Goal: Information Seeking & Learning: Learn about a topic

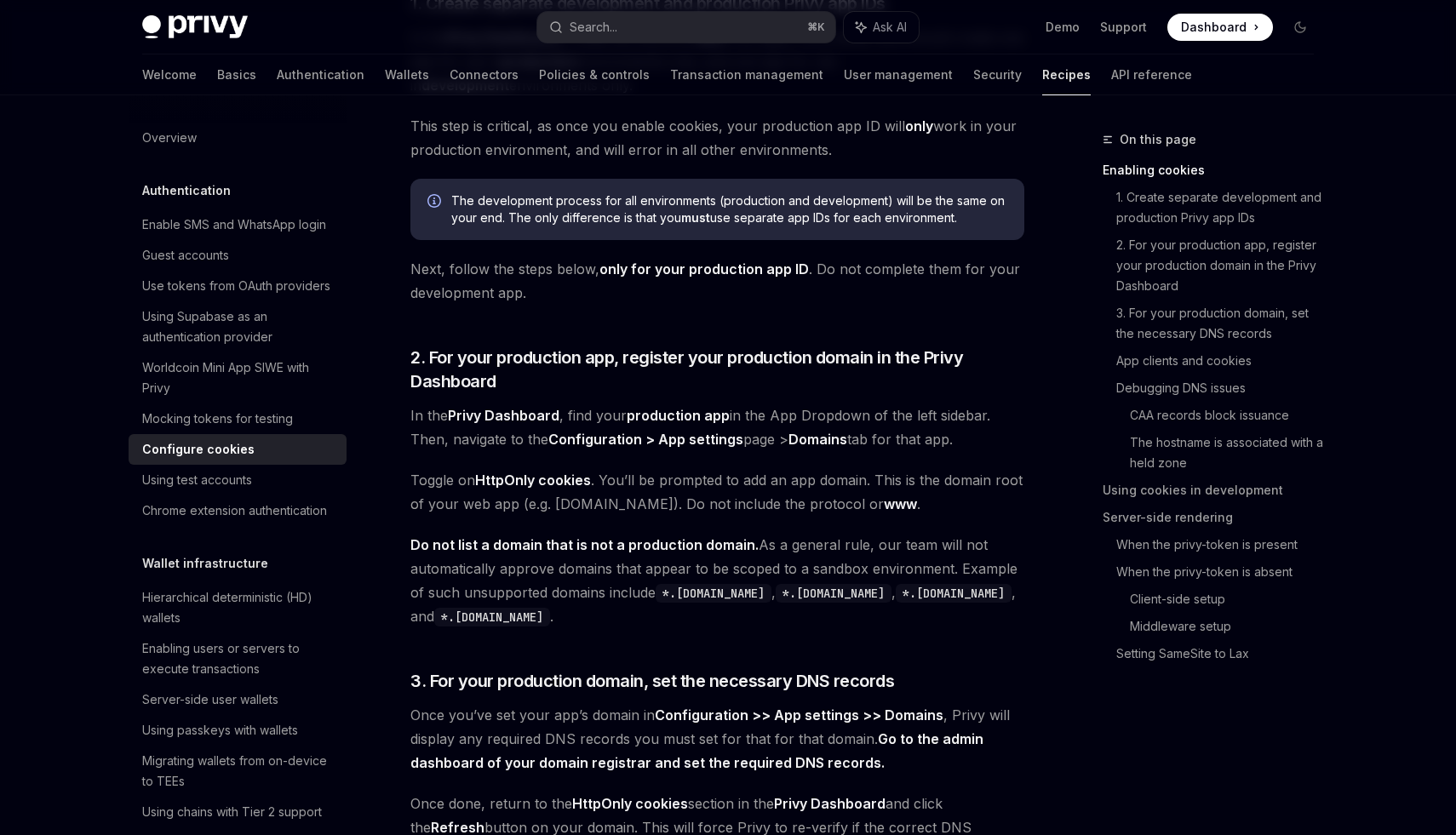
scroll to position [688, 0]
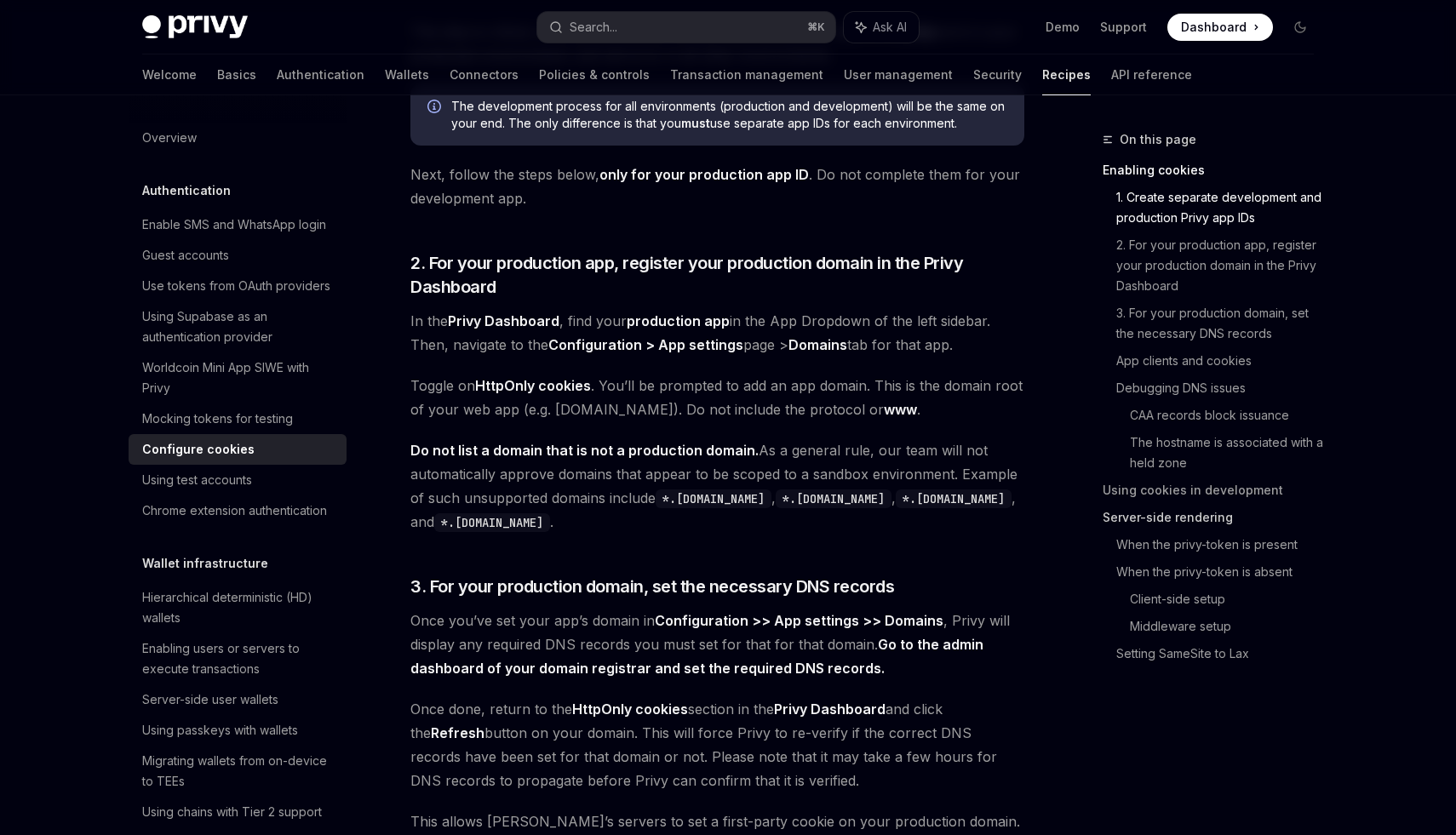
click at [1191, 518] on link "Server-side rendering" at bounding box center [1215, 517] width 225 height 27
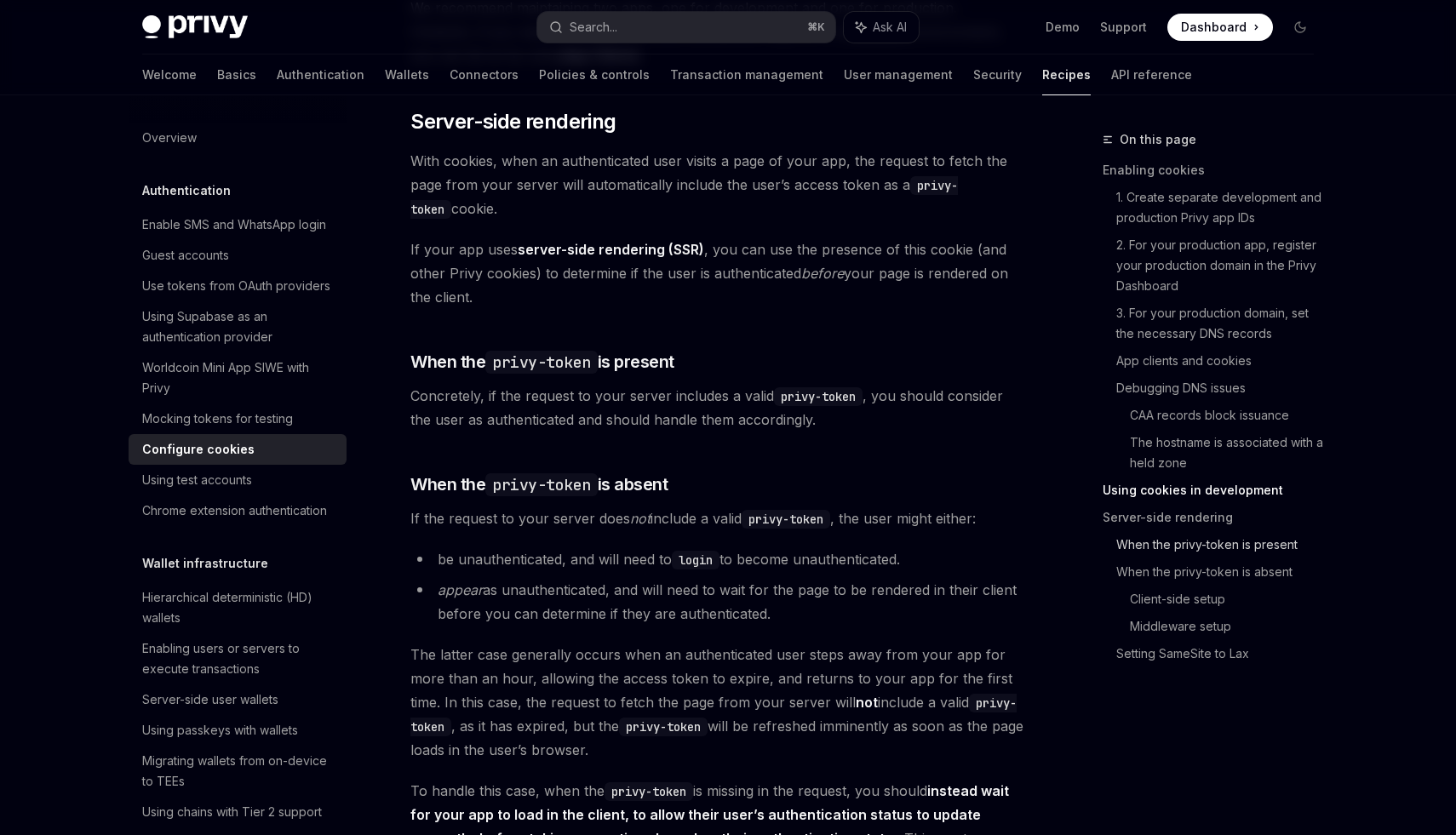
scroll to position [3341, 0]
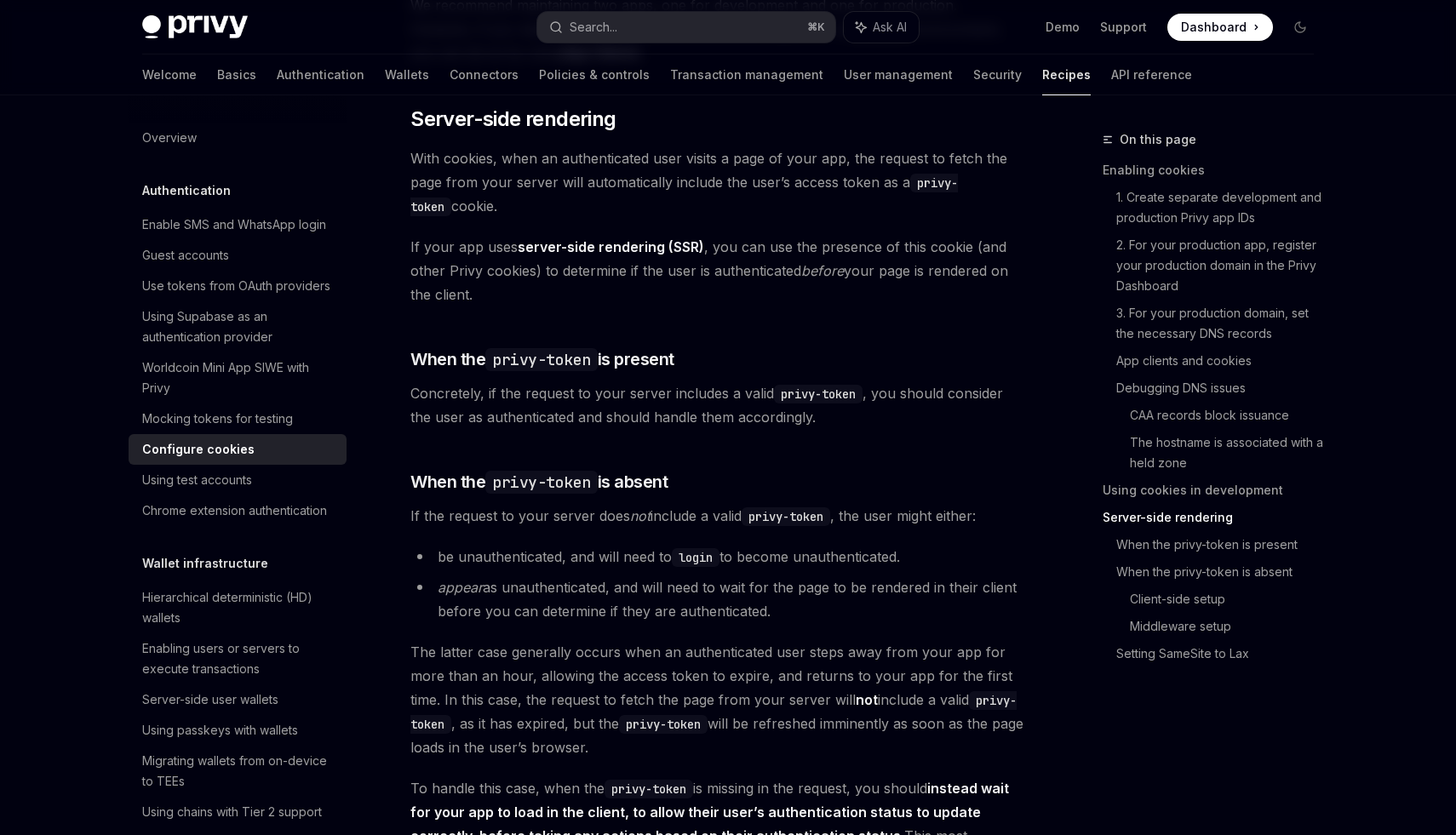
click at [1184, 519] on link "Server-side rendering" at bounding box center [1215, 517] width 225 height 27
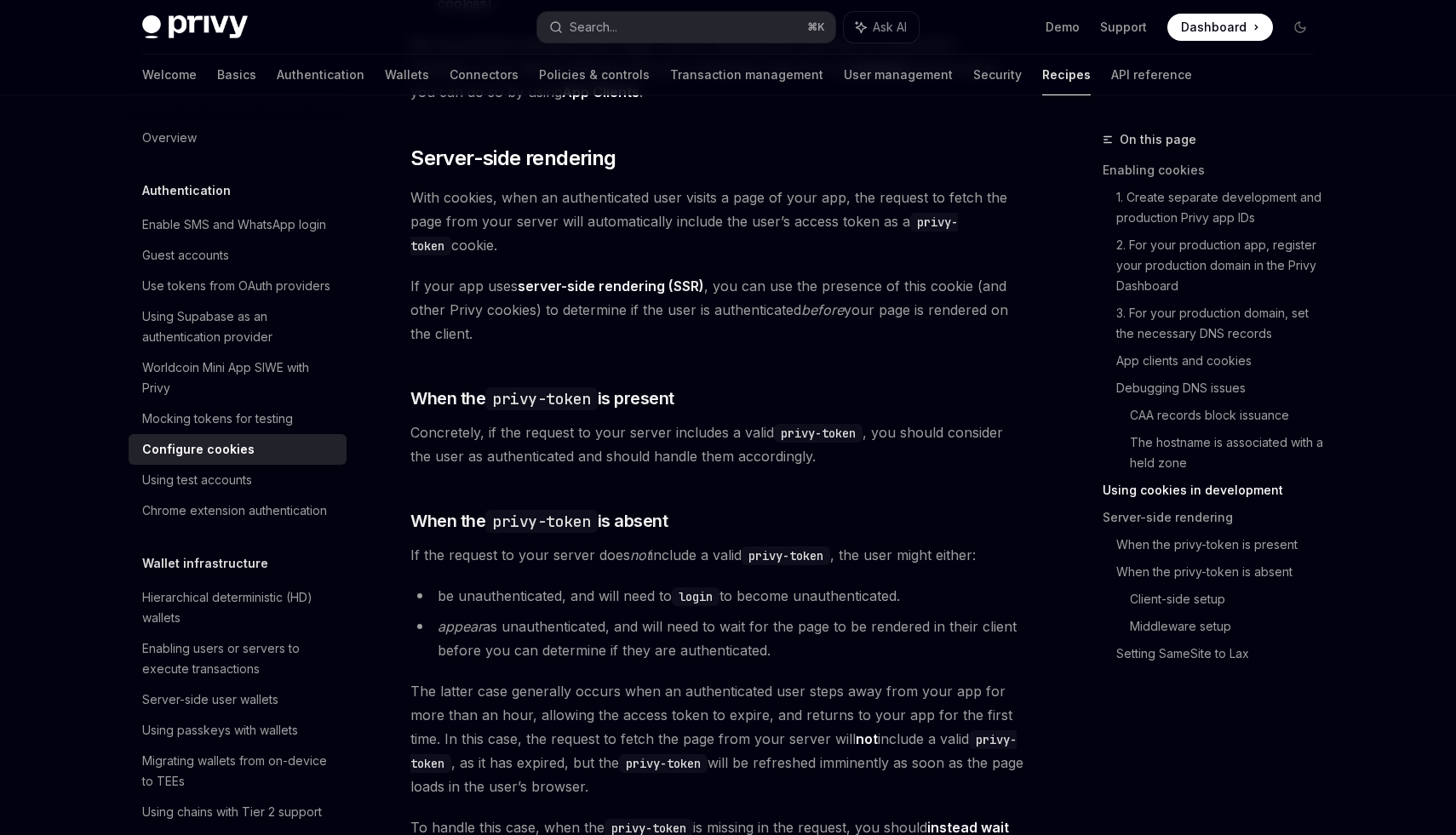
scroll to position [3300, 0]
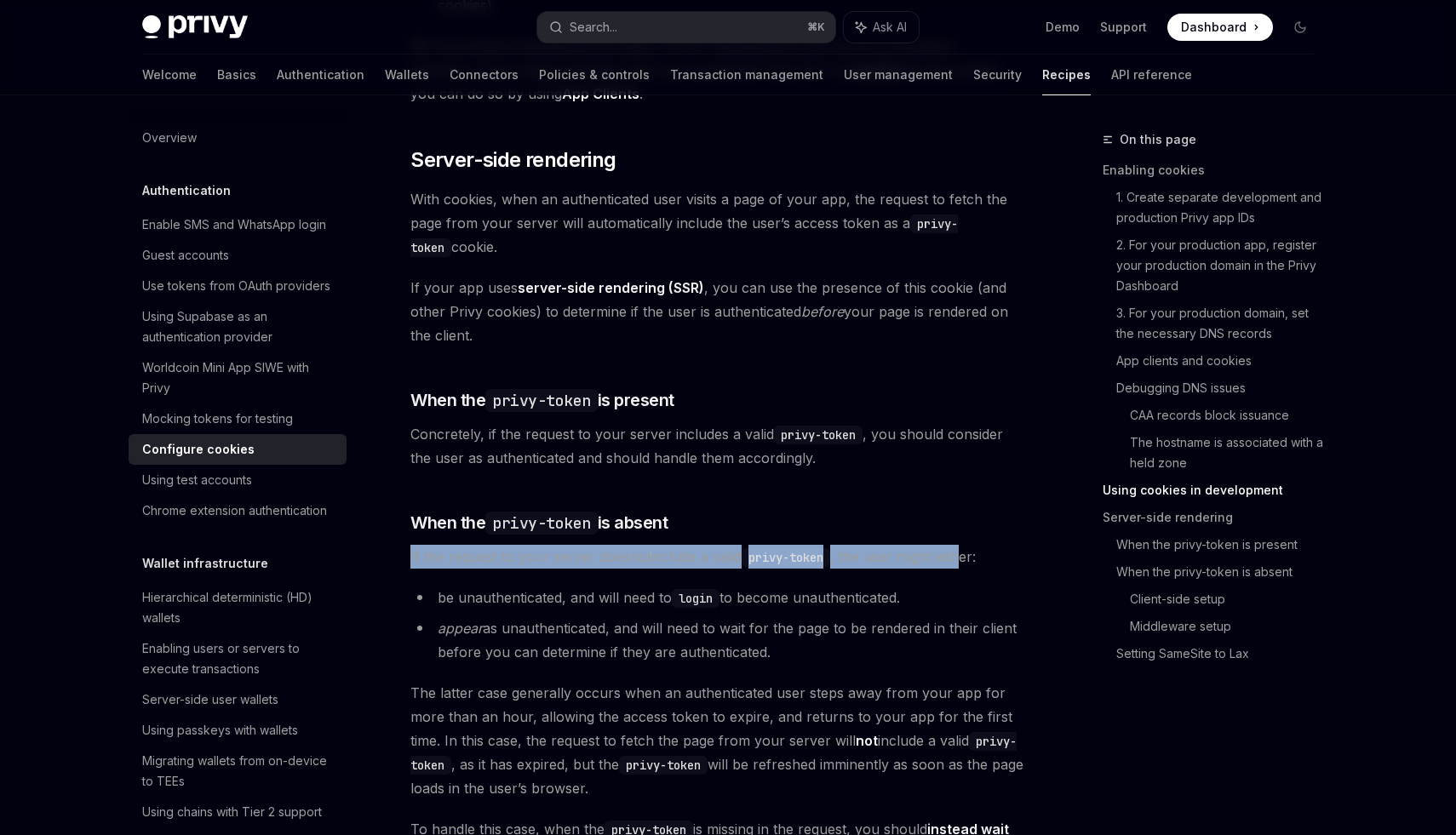
drag, startPoint x: 406, startPoint y: 582, endPoint x: 966, endPoint y: 584, distance: 560.0
click at [966, 584] on div "Authentication Configure cookies OpenAI Open in ChatGPT OpenAI Open in ChatGPT …" at bounding box center [558, 101] width 940 height 6543
click at [966, 569] on span "If the request to your server does not include a valid privy-token , the user m…" at bounding box center [717, 557] width 614 height 24
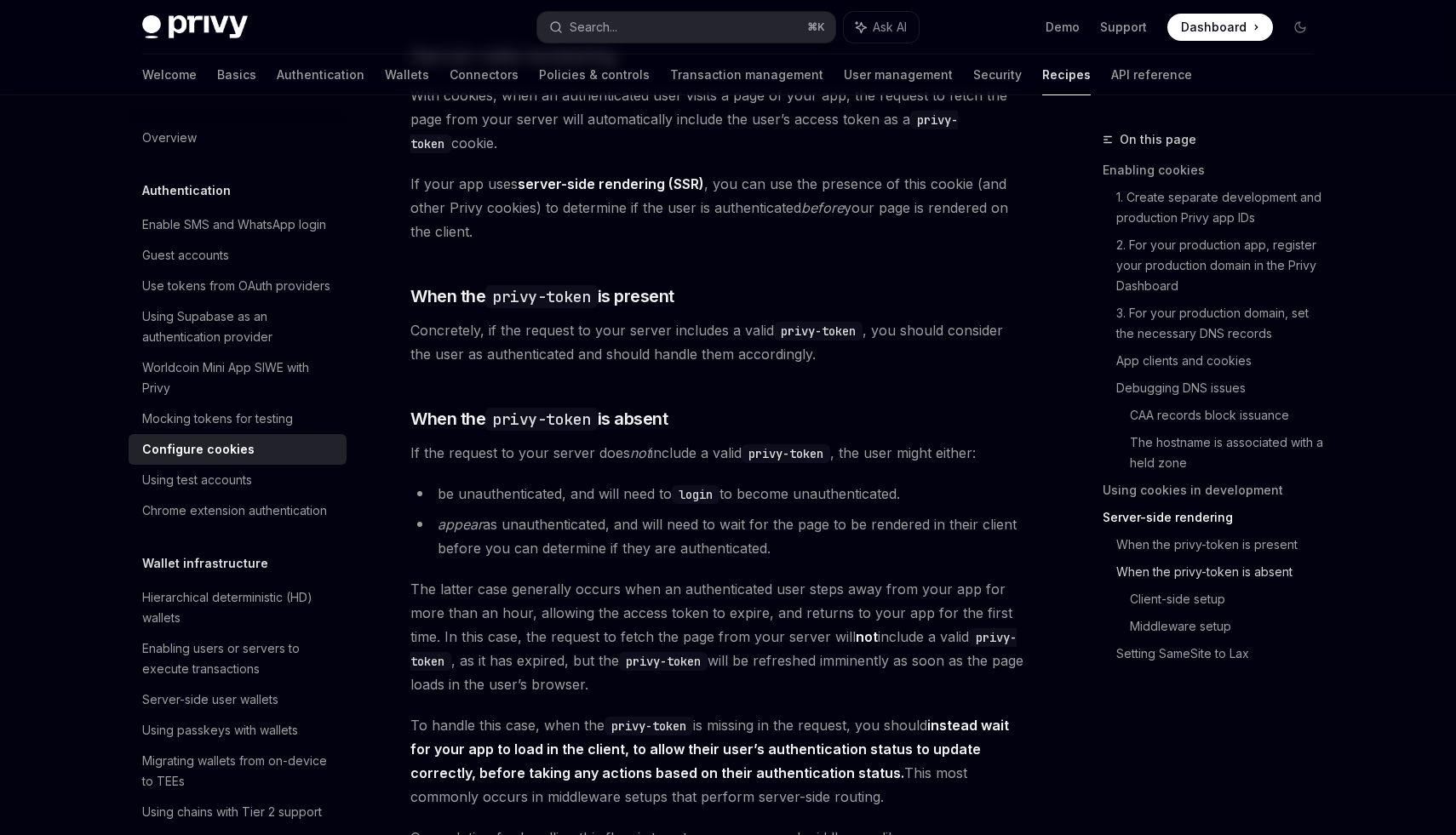
scroll to position [3410, 0]
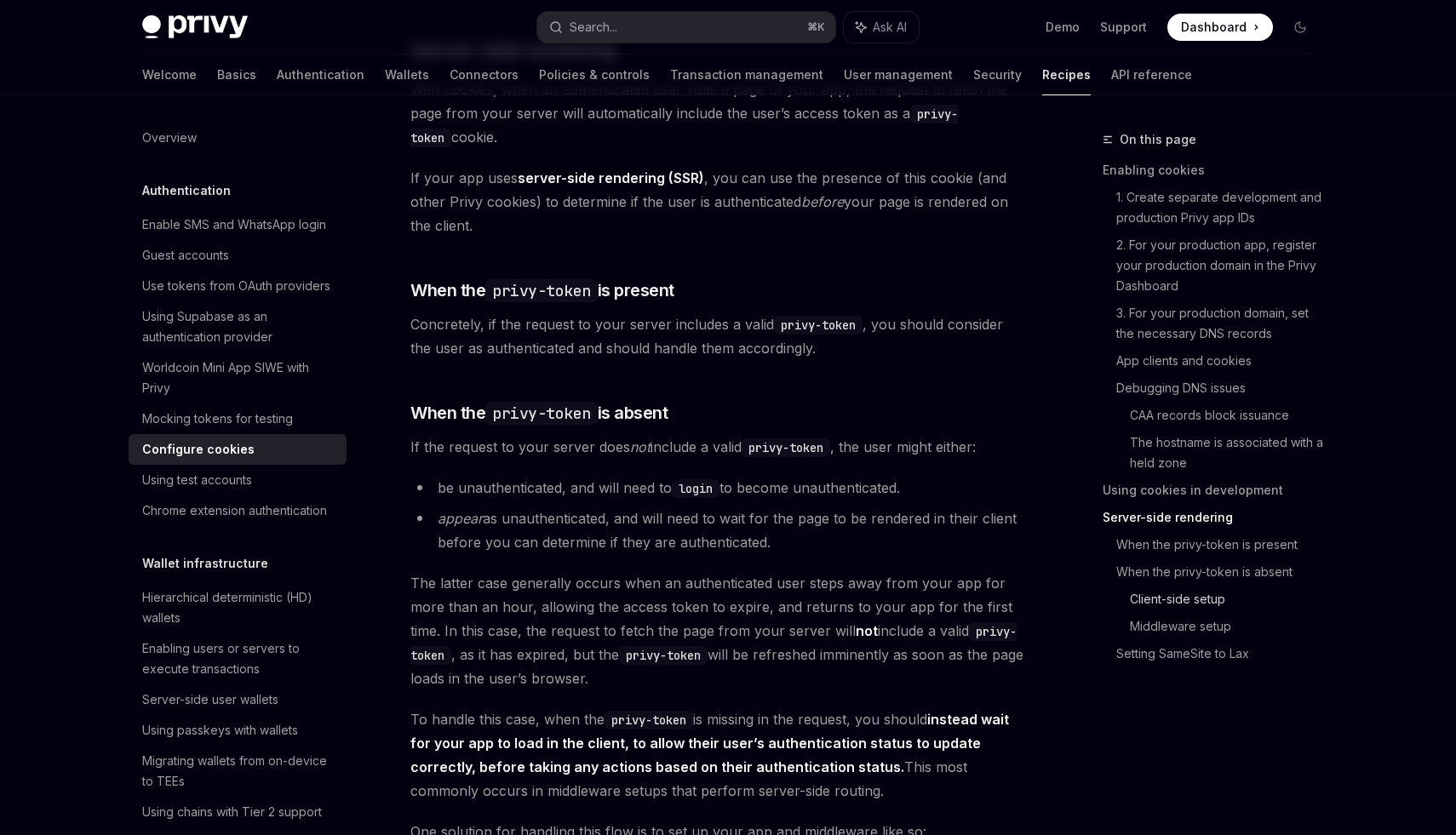
click at [1187, 605] on link "Client-side setup" at bounding box center [1228, 600] width 198 height 27
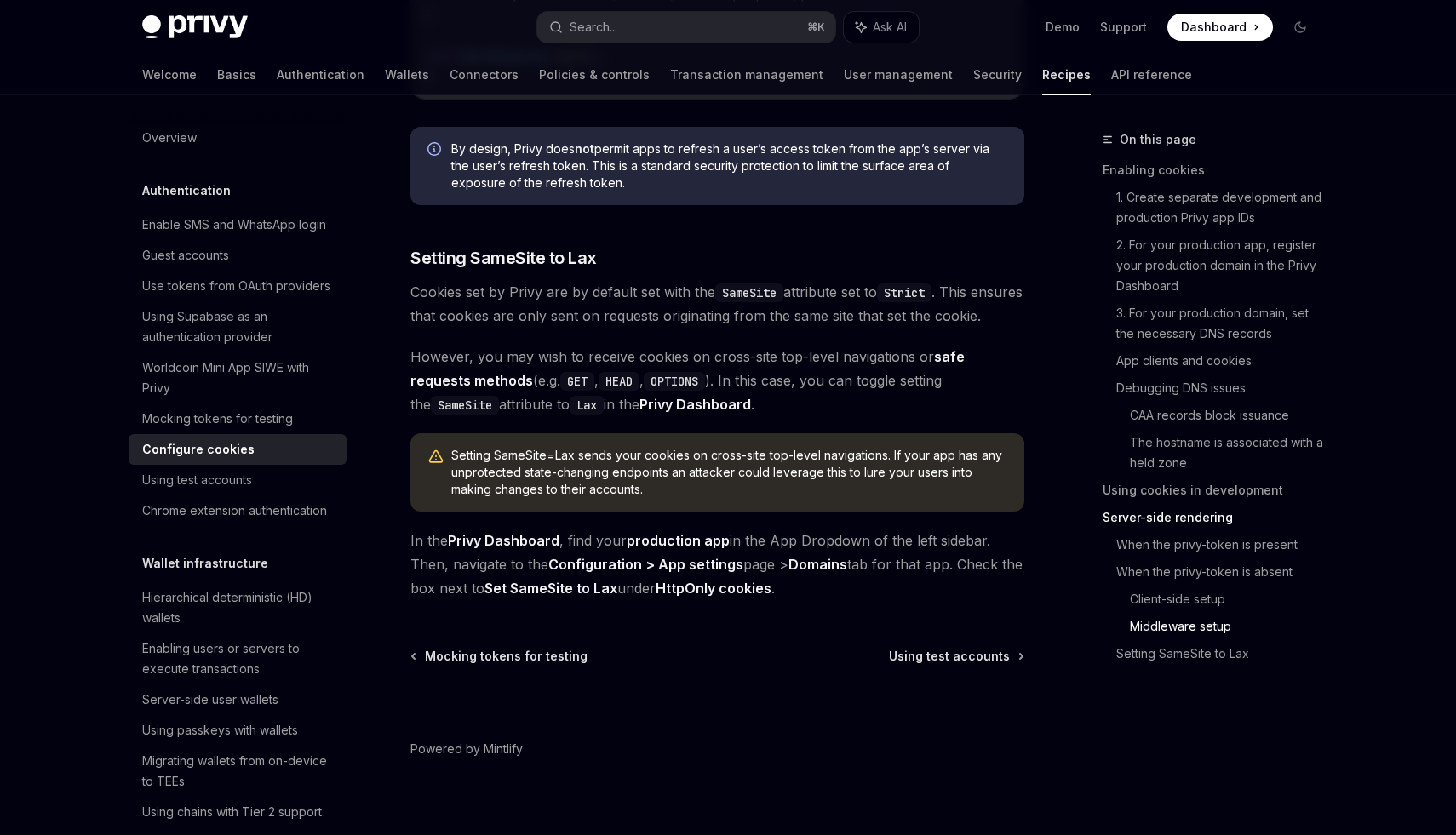
scroll to position [5868, 0]
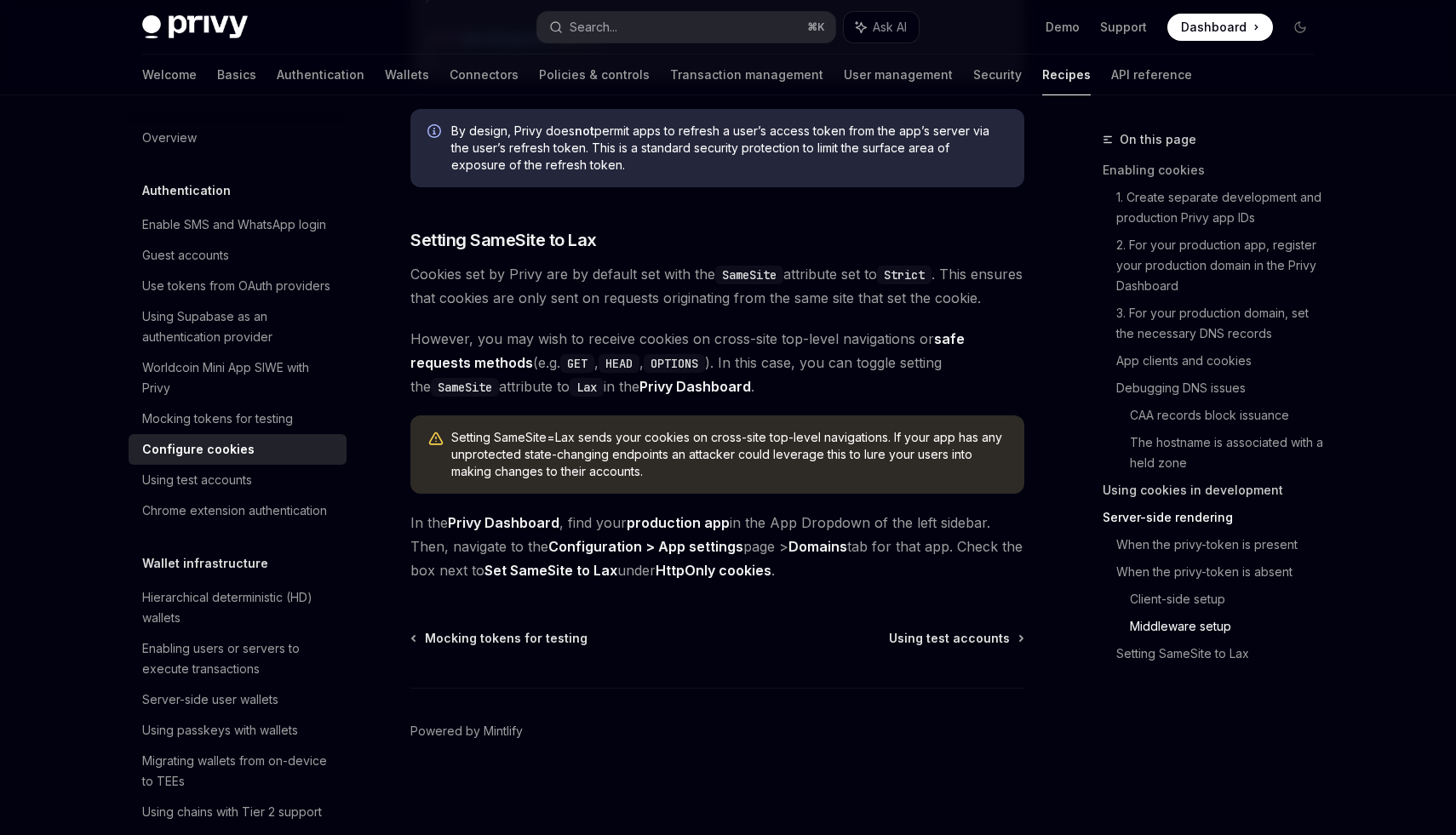
click at [1189, 484] on link "Using cookies in development" at bounding box center [1215, 491] width 225 height 27
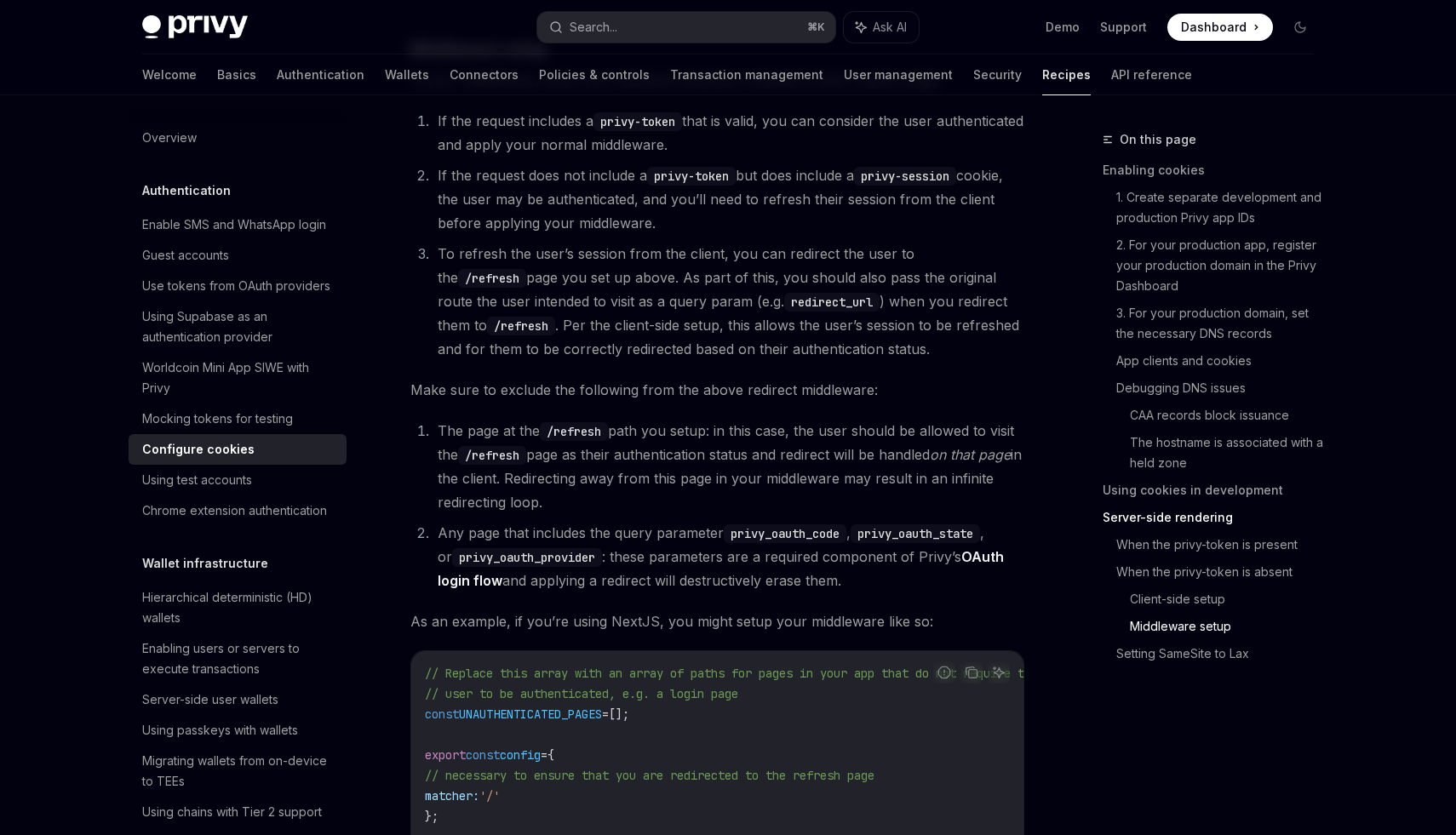
scroll to position [4527, 0]
click at [1197, 578] on link "When the privy-token is absent" at bounding box center [1222, 572] width 211 height 27
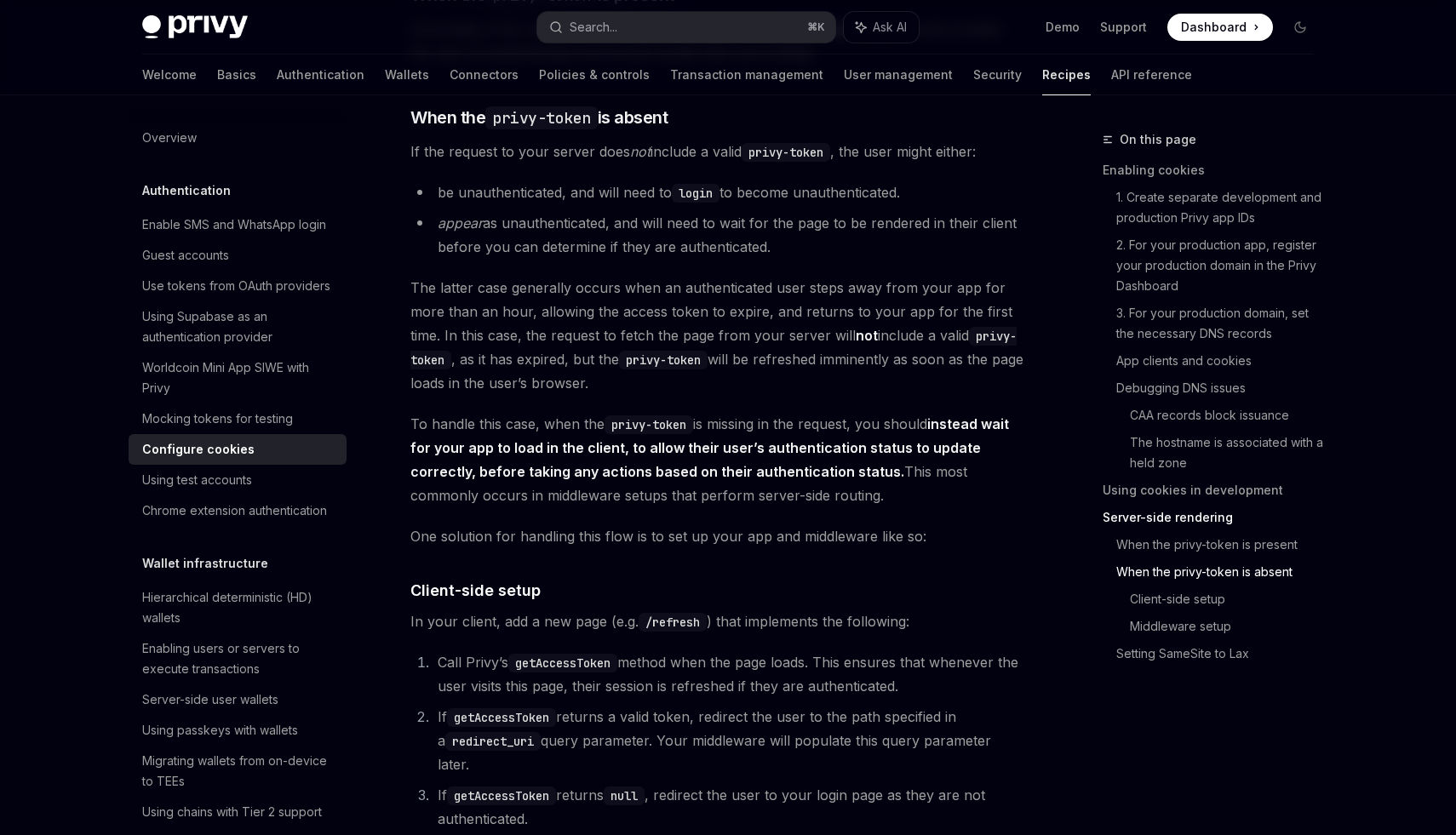
click at [1195, 527] on link "Server-side rendering" at bounding box center [1215, 517] width 225 height 27
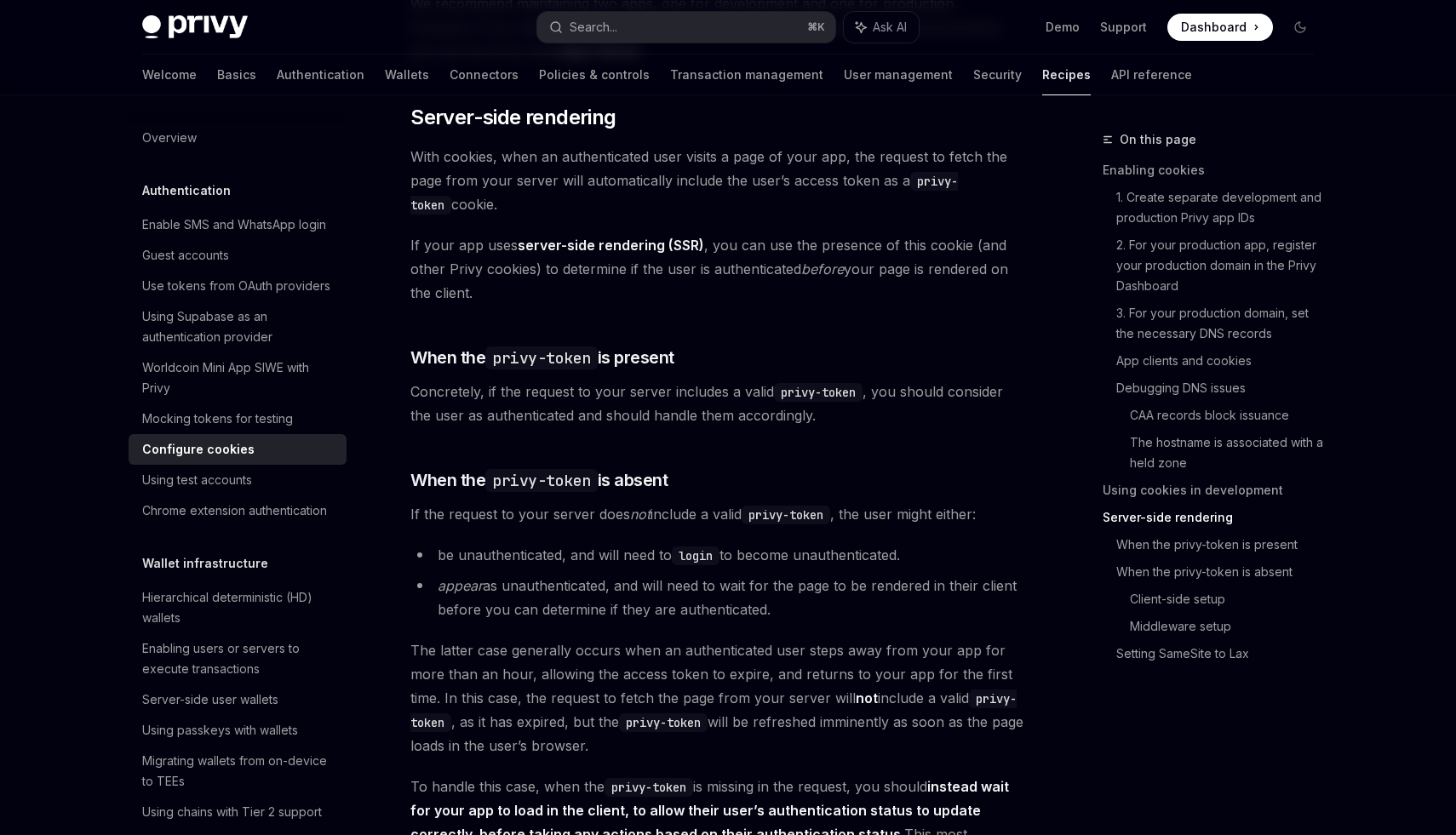
scroll to position [3341, 0]
drag, startPoint x: 778, startPoint y: 416, endPoint x: 858, endPoint y: 412, distance: 80.1
click at [858, 404] on code "privy-token" at bounding box center [817, 394] width 89 height 19
copy code "privy-token"
click at [772, 429] on span "Concretely, if the request to your server includes a valid privy-token , you sh…" at bounding box center [717, 405] width 614 height 47
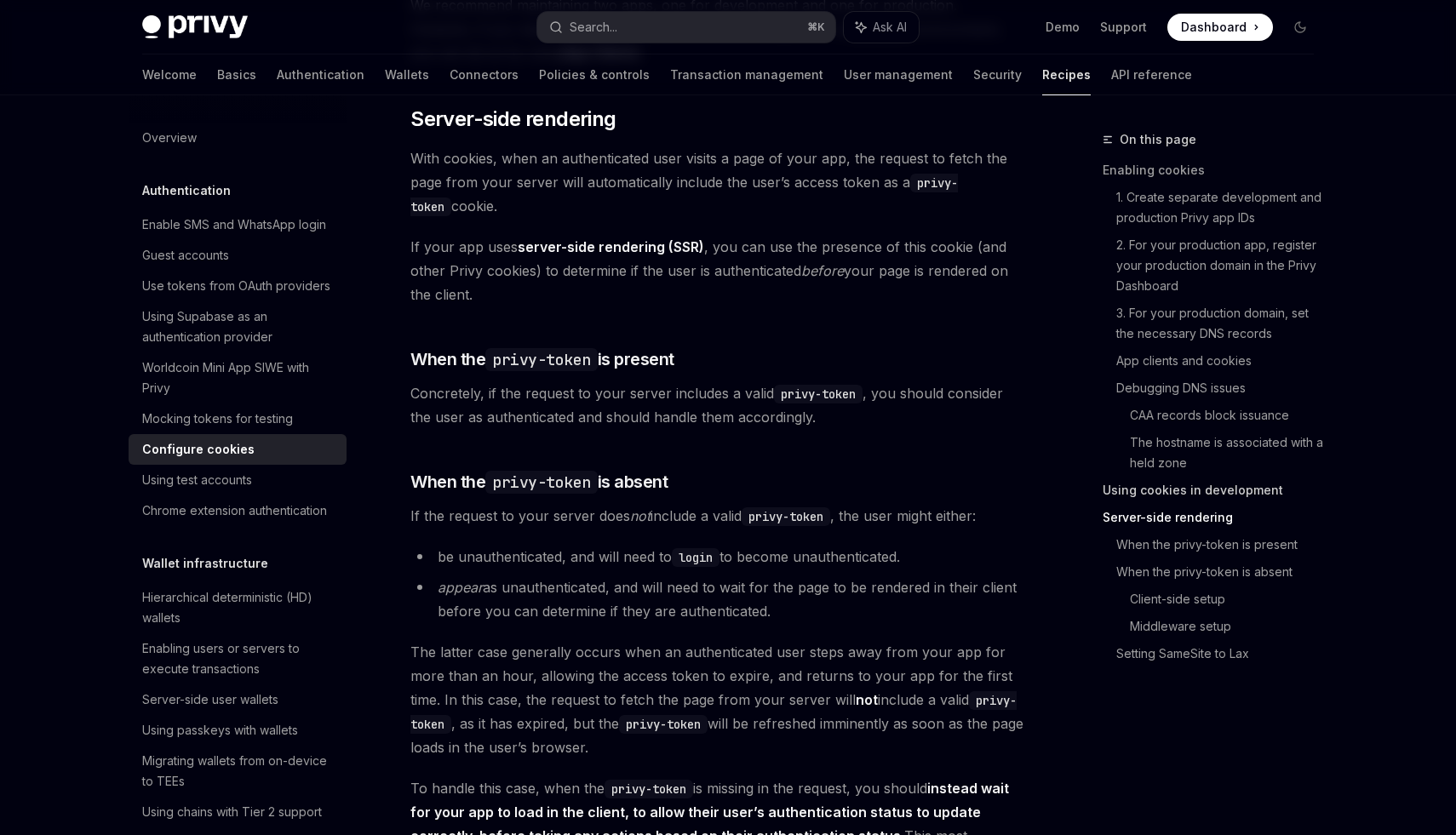
click at [1180, 481] on link "Using cookies in development" at bounding box center [1215, 491] width 225 height 27
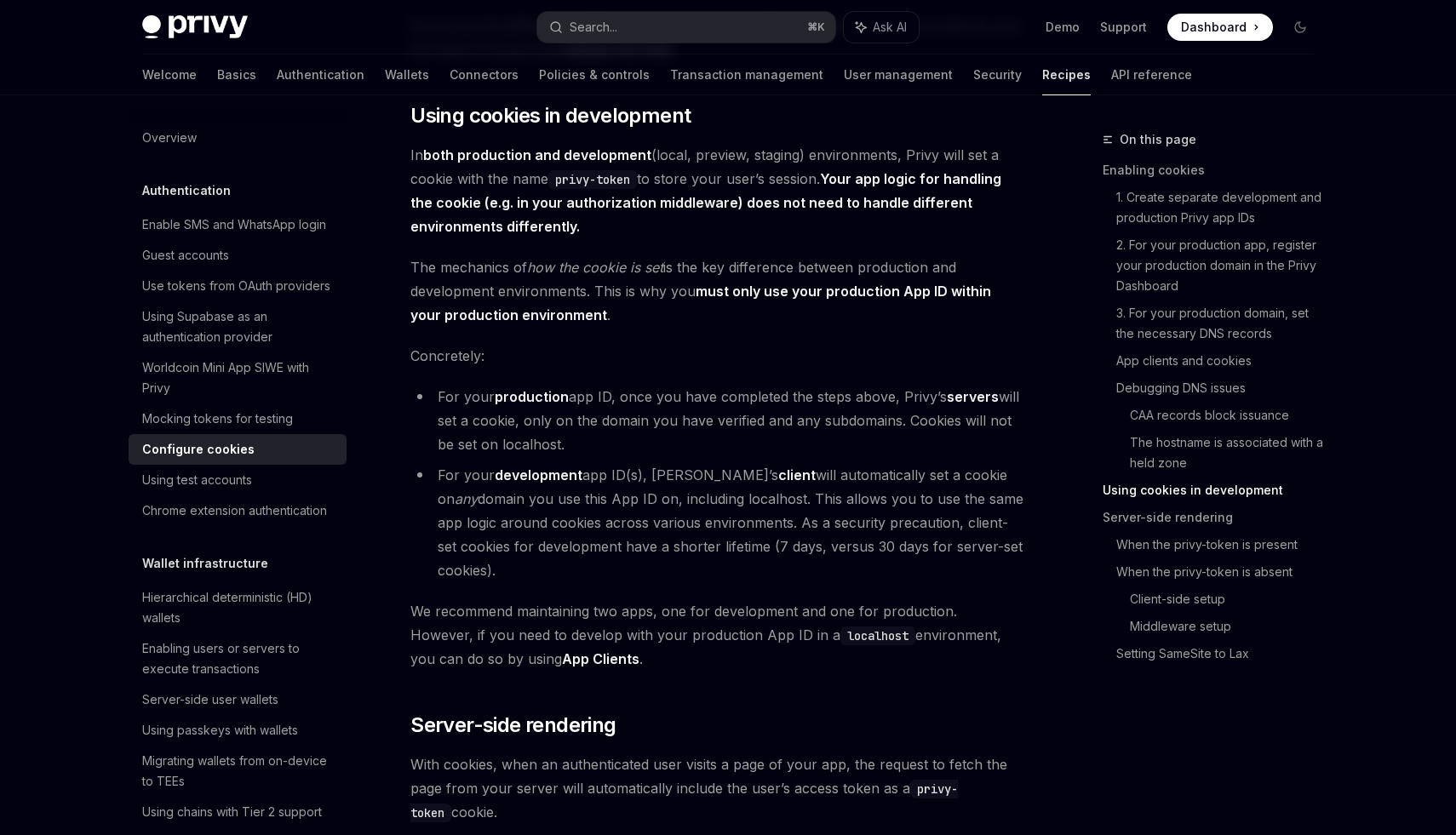
scroll to position [2732, 0]
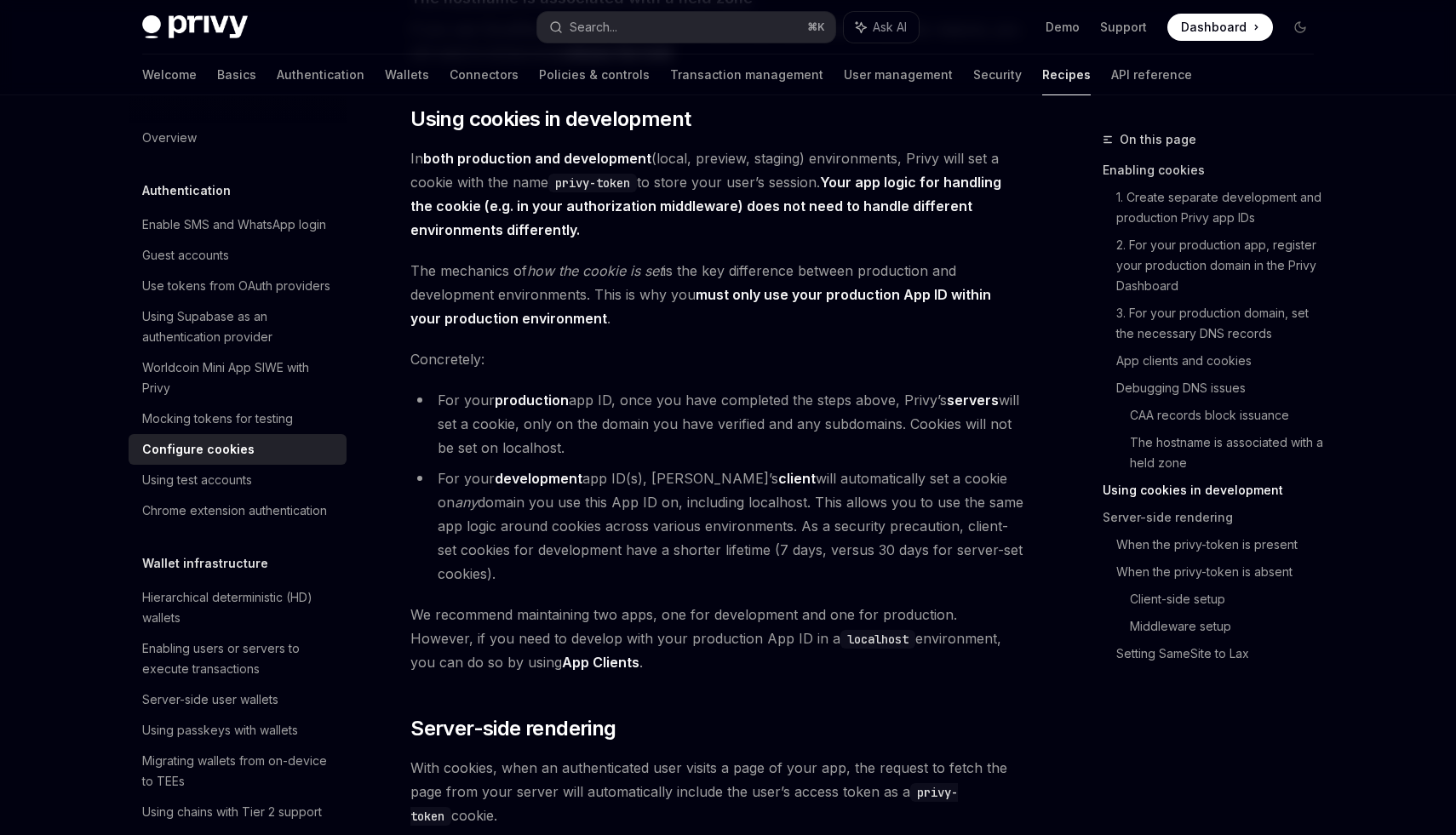
click at [1144, 180] on link "Enabling cookies" at bounding box center [1215, 170] width 225 height 27
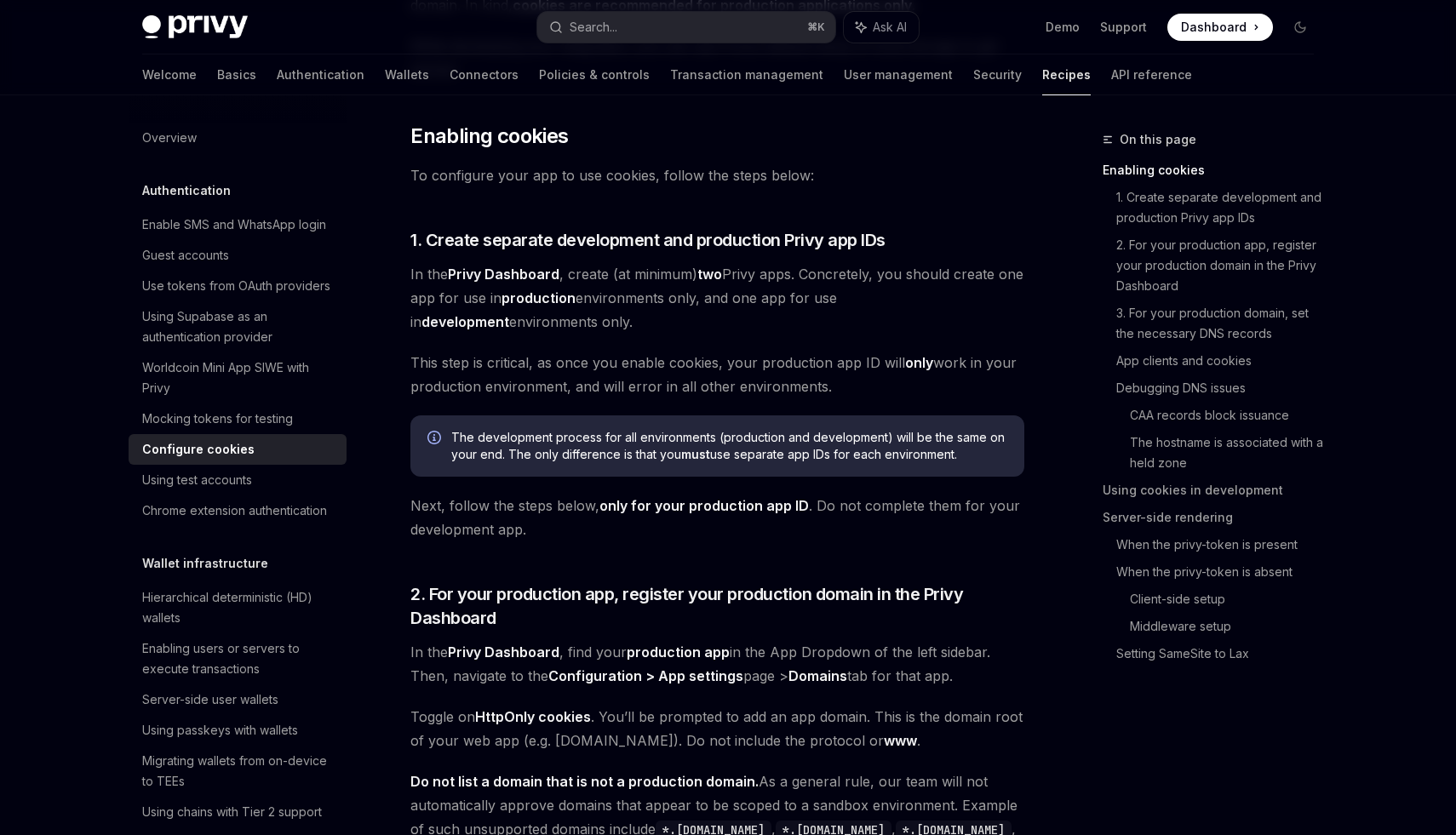
scroll to position [350, 0]
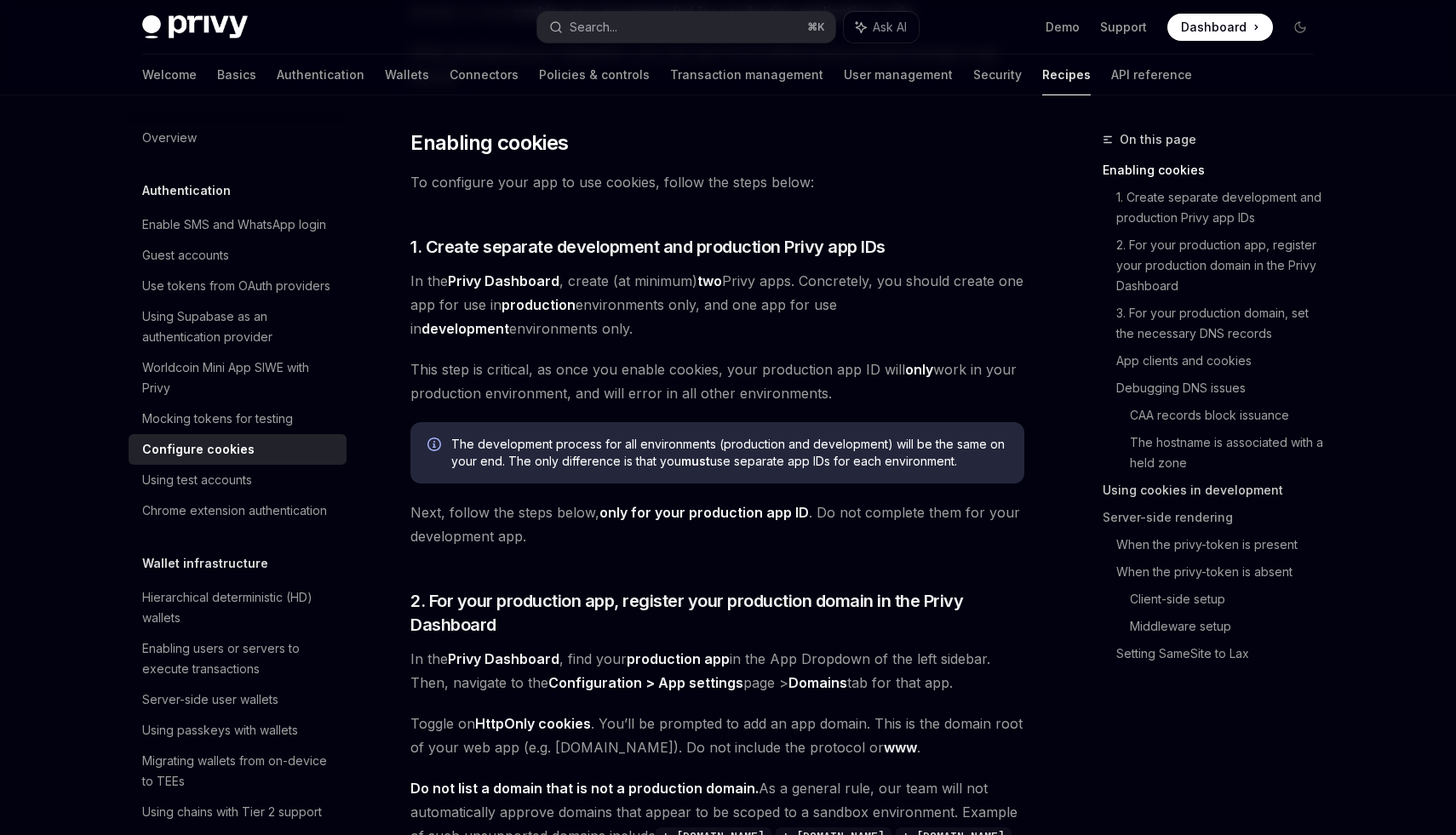
click at [1165, 495] on link "Using cookies in development" at bounding box center [1215, 491] width 225 height 27
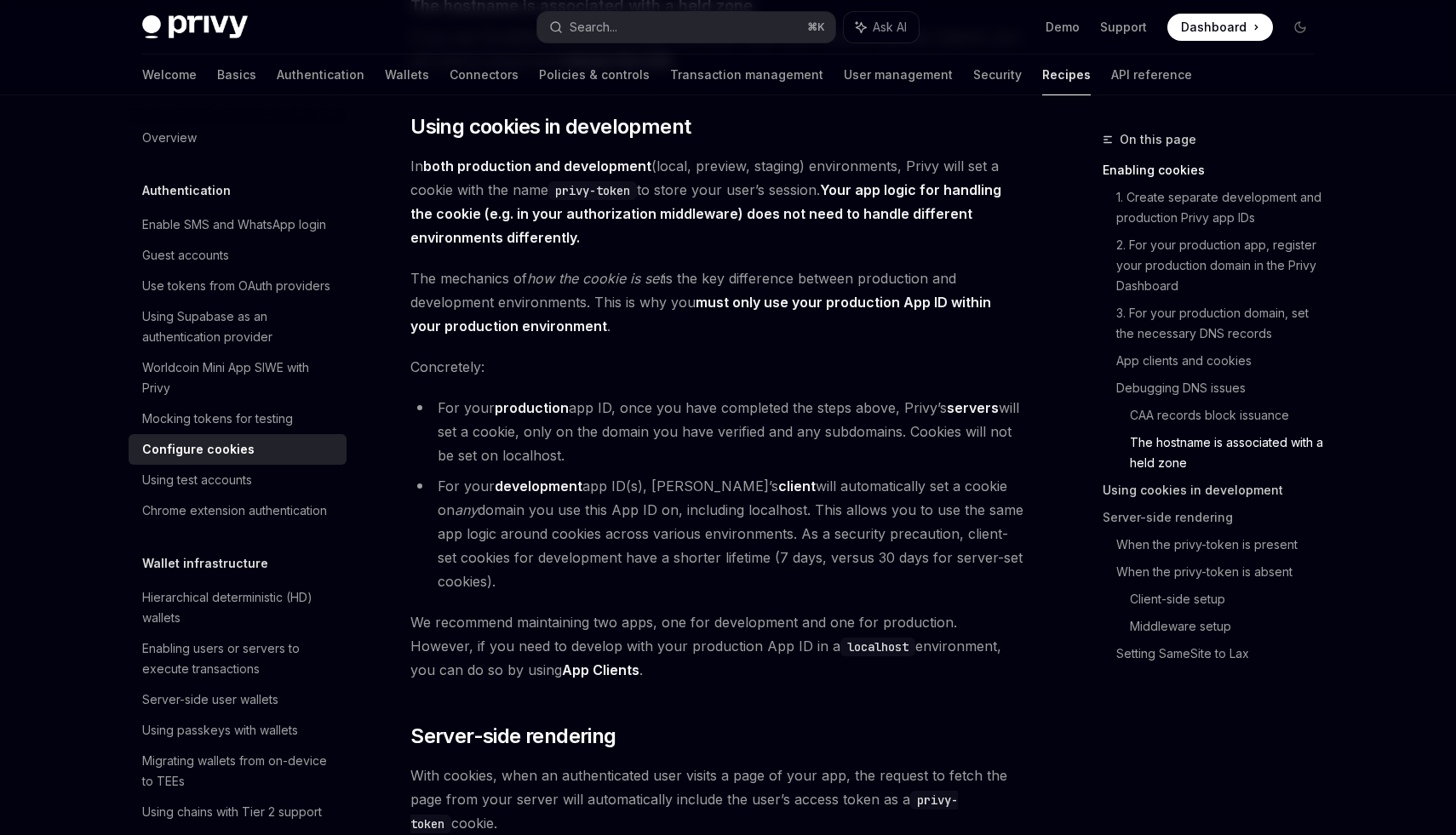
scroll to position [2732, 0]
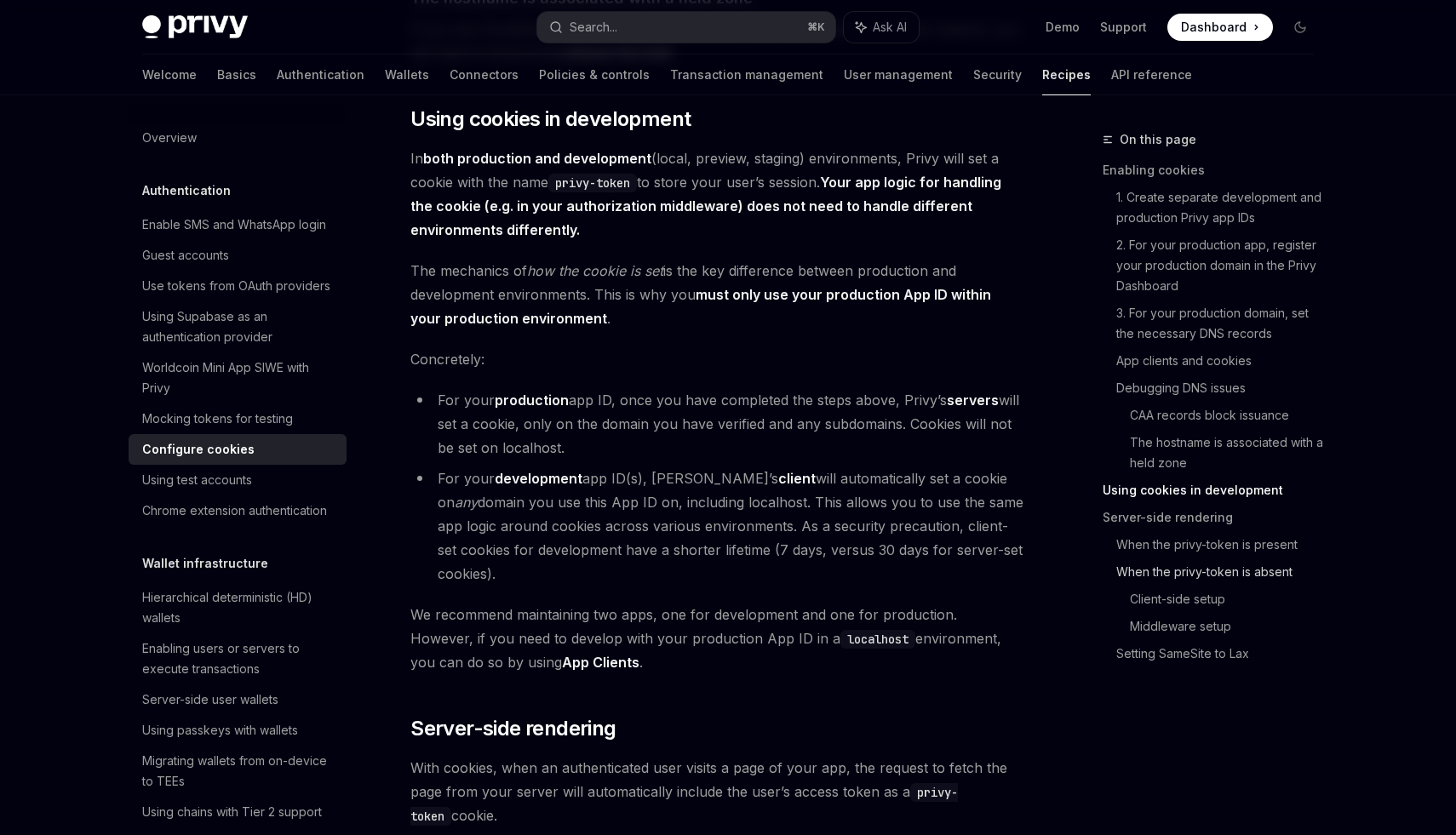
click at [1174, 569] on link "When the privy-token is absent" at bounding box center [1222, 572] width 211 height 27
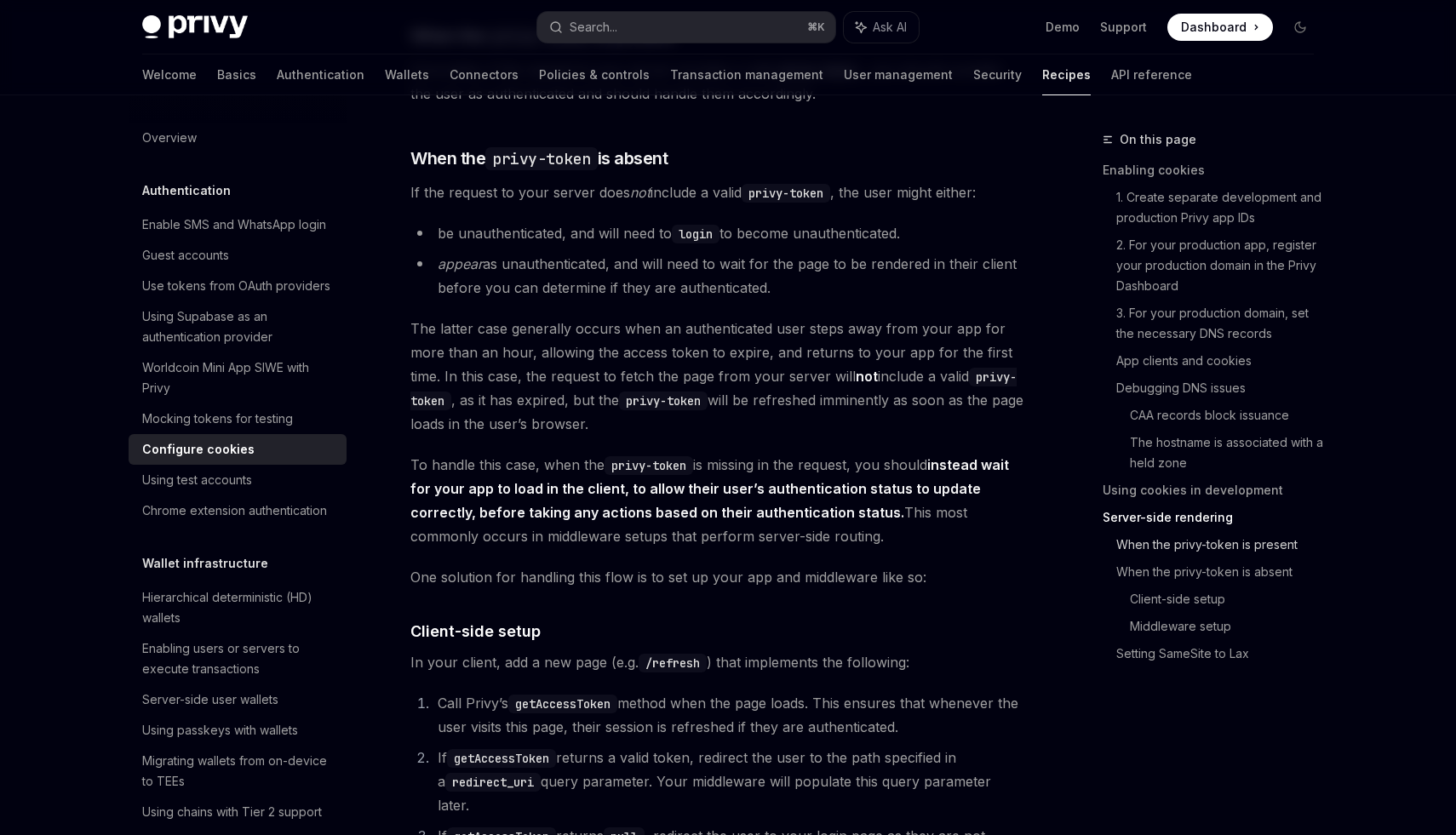
click at [1174, 547] on link "When the privy-token is present" at bounding box center [1222, 545] width 211 height 27
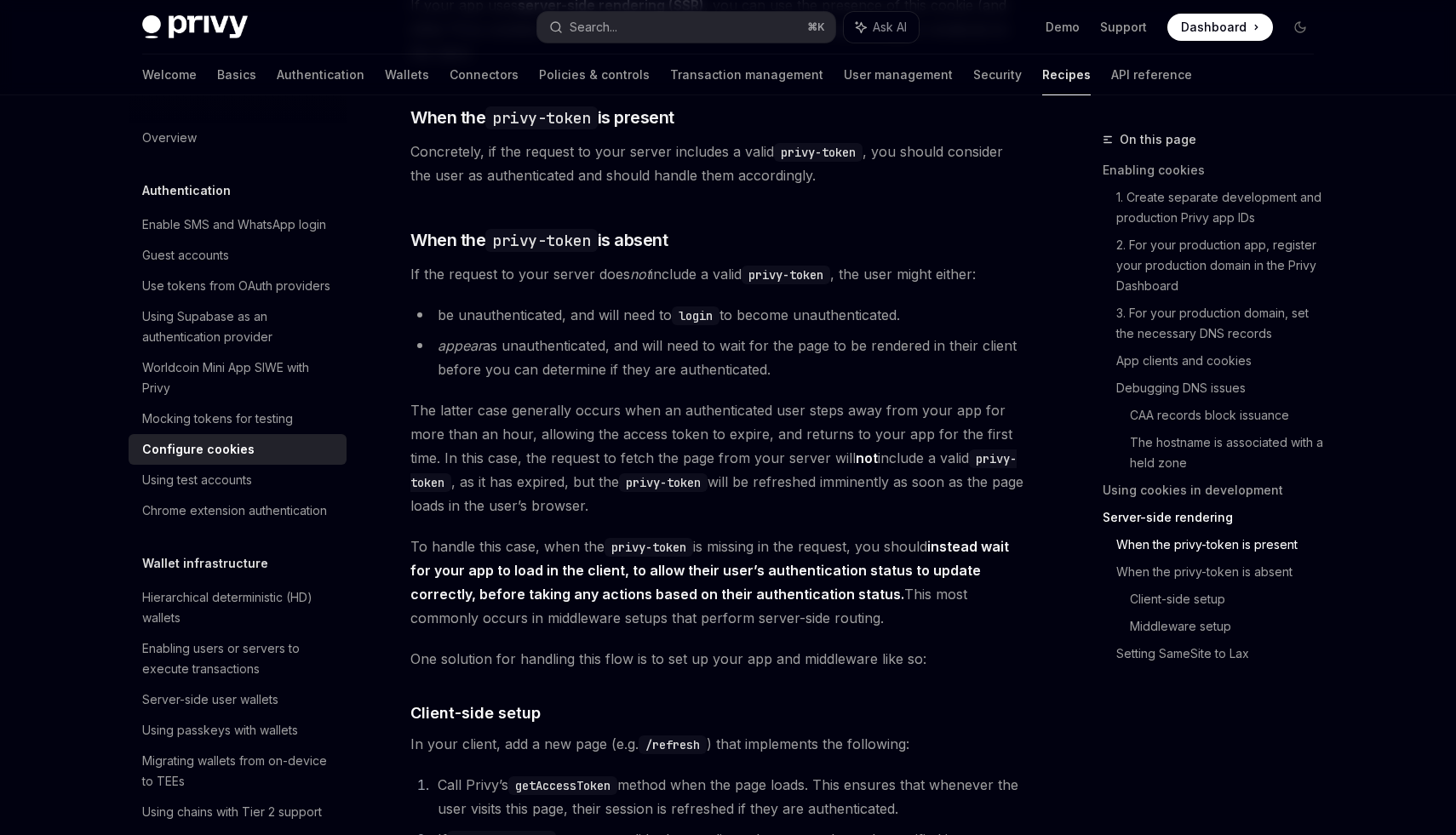
scroll to position [3582, 0]
click at [636, 20] on button "Search... ⌘ K" at bounding box center [686, 27] width 298 height 31
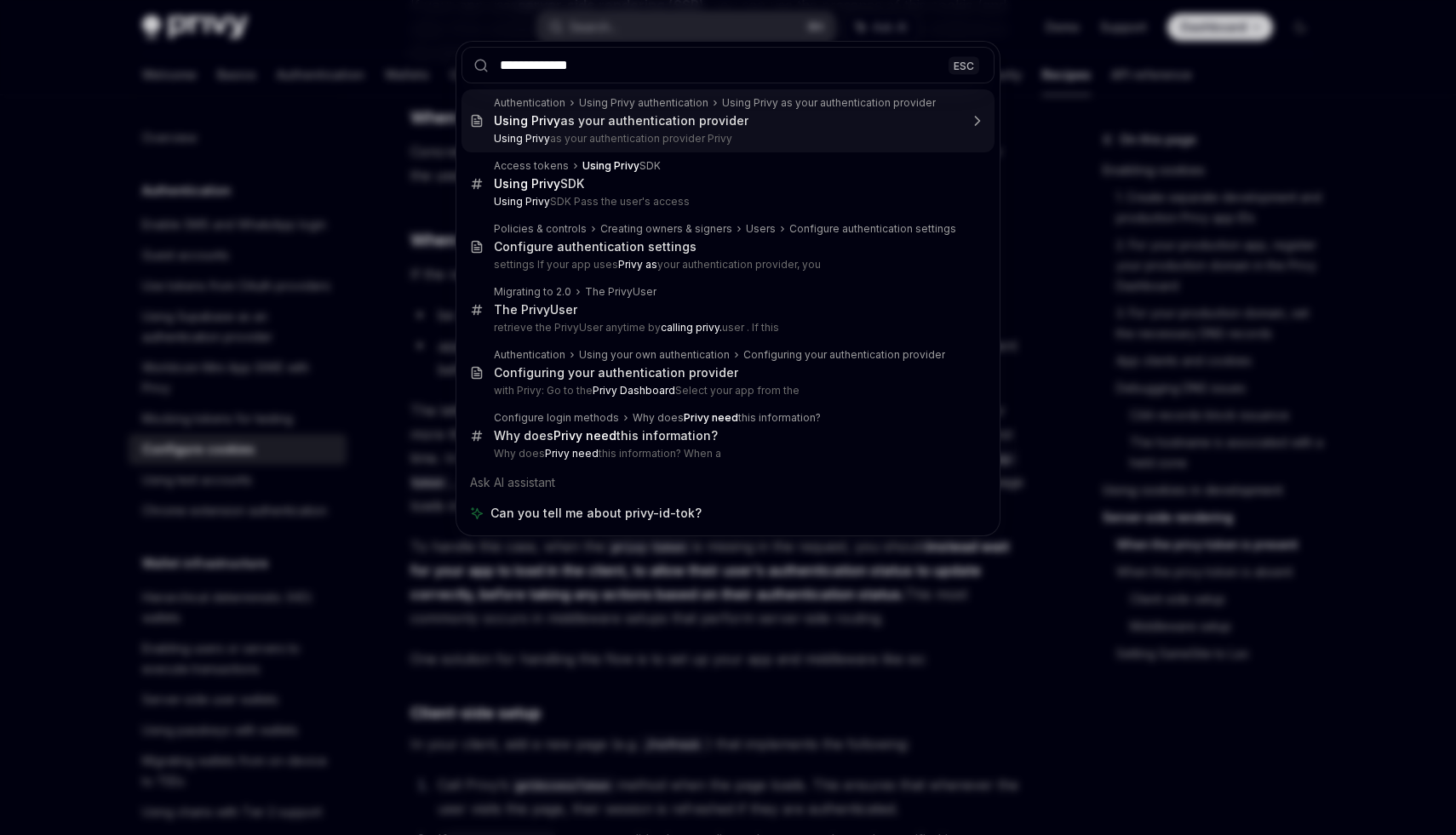
type input "**********"
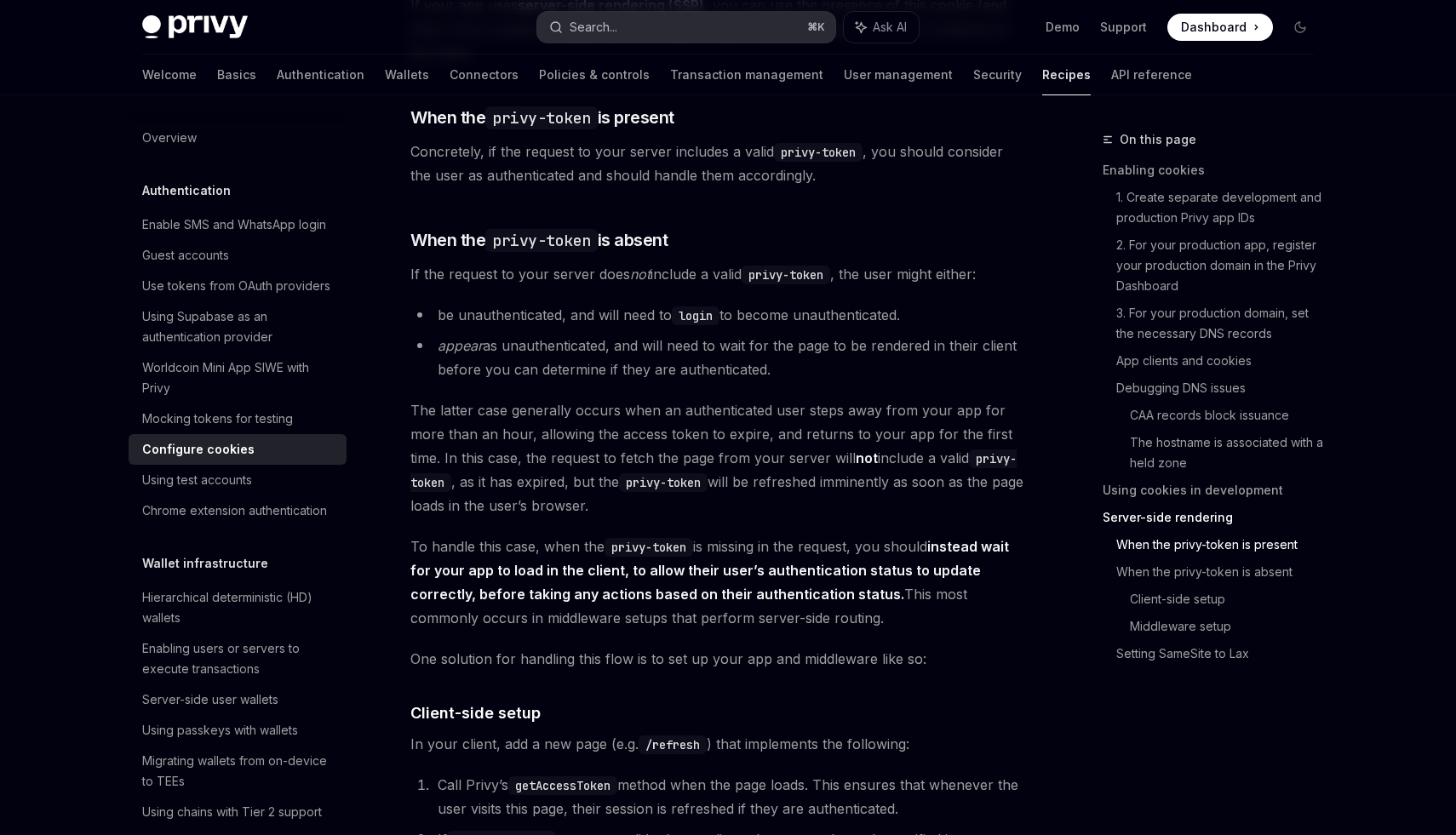
click at [611, 37] on button "Search... ⌘ K" at bounding box center [686, 27] width 298 height 31
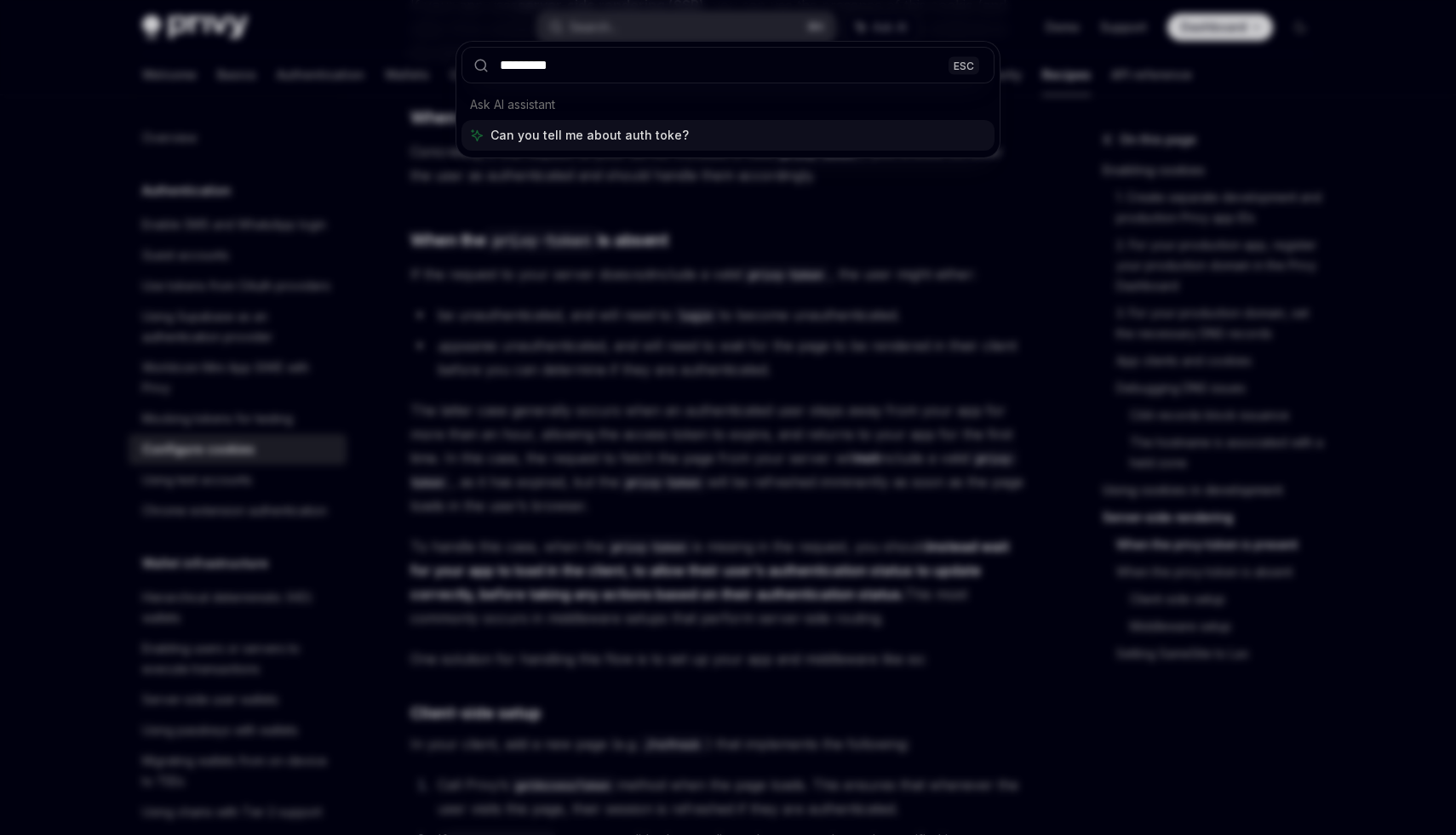
type input "**********"
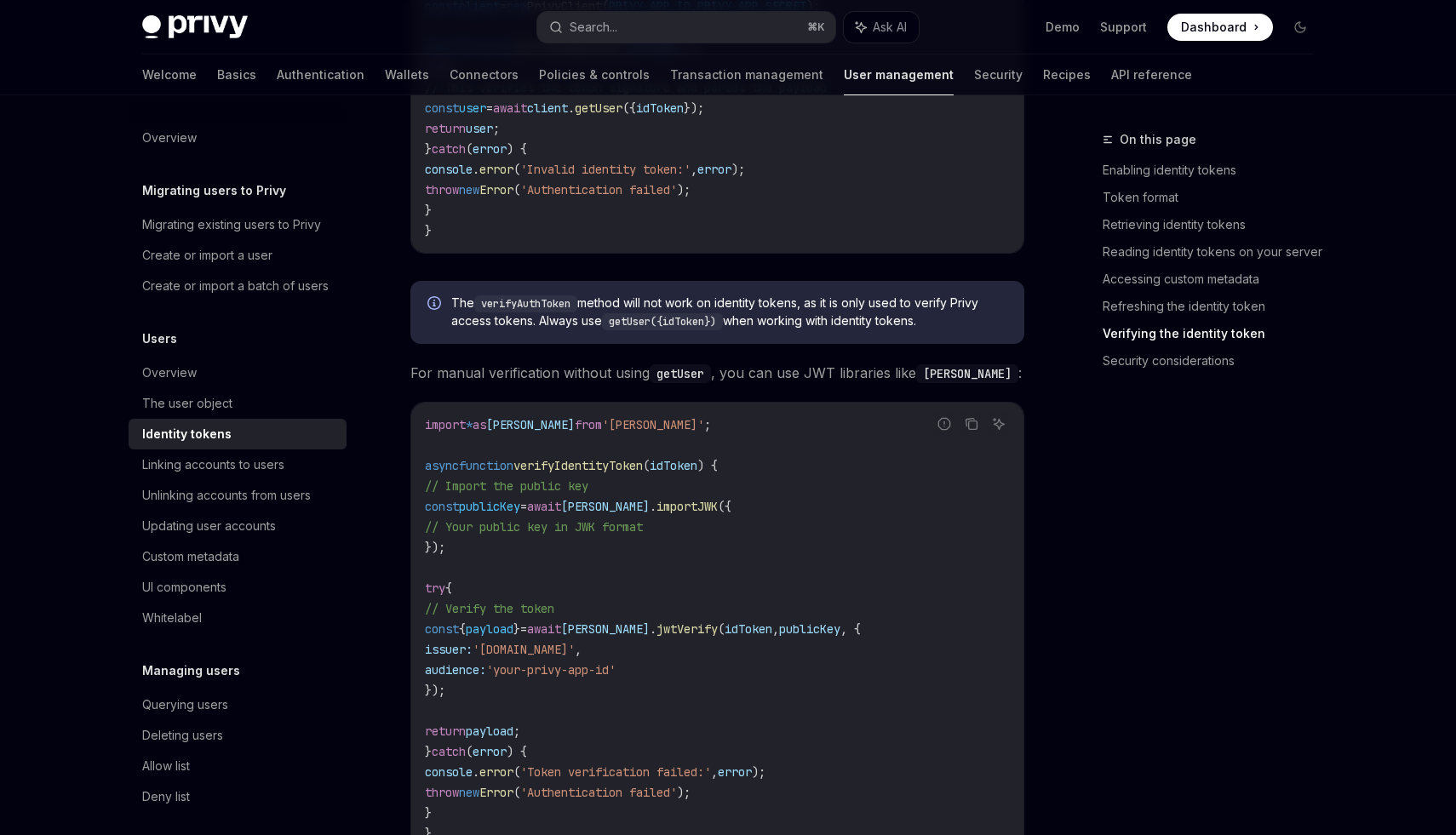
scroll to position [4859, 0]
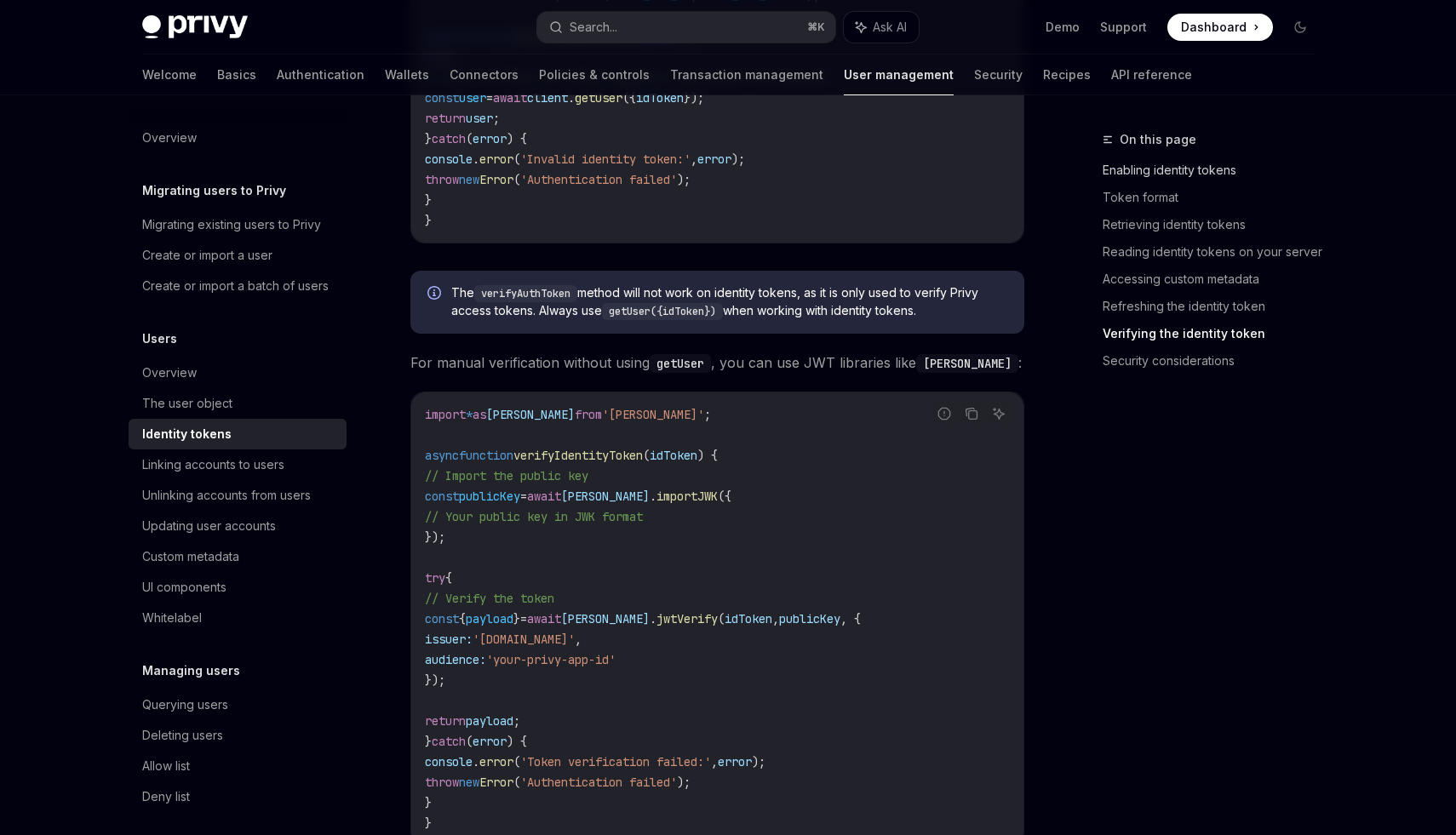
click at [1166, 175] on link "Enabling identity tokens" at bounding box center [1215, 170] width 225 height 27
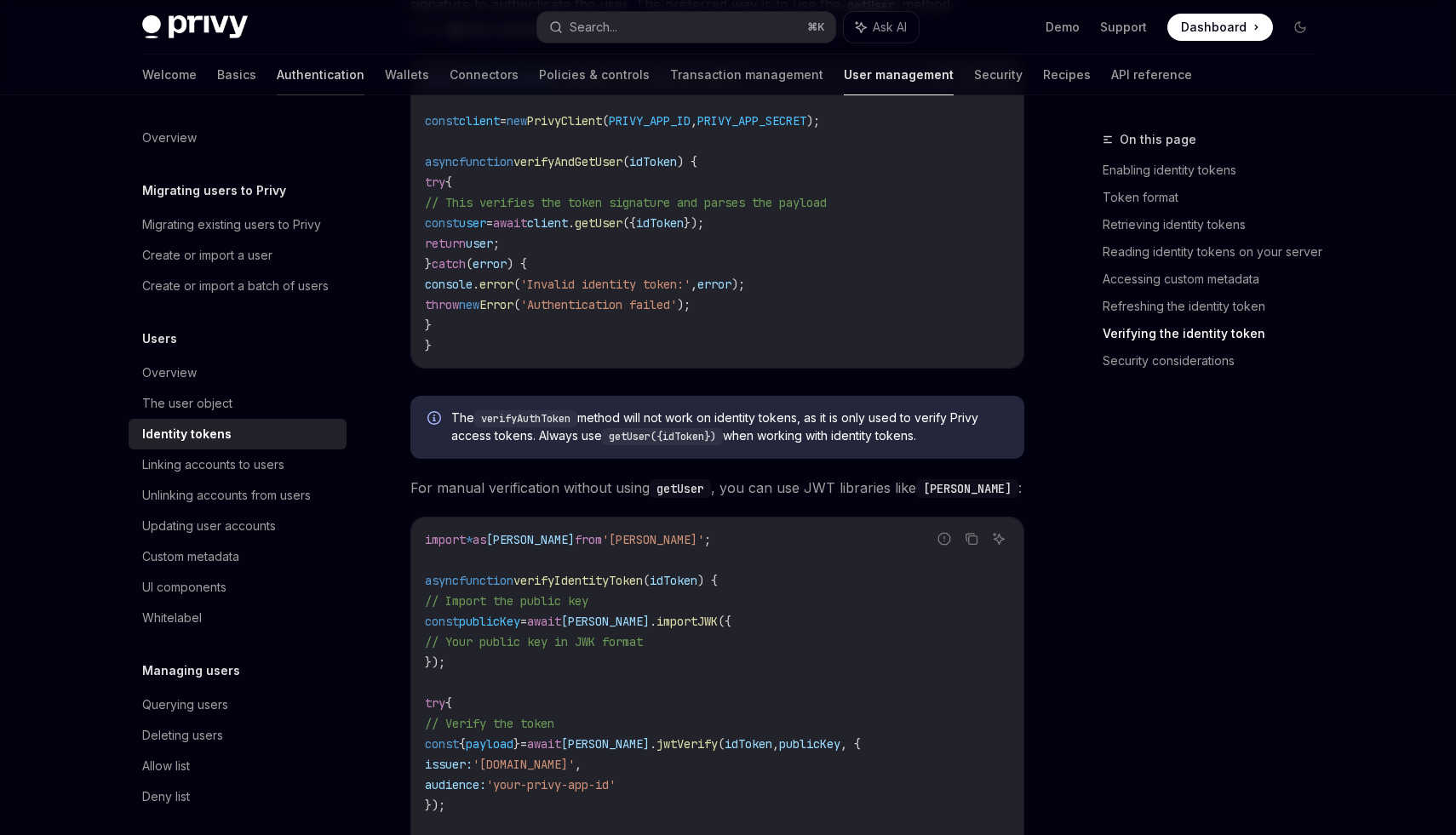
click at [277, 79] on link "Authentication" at bounding box center [321, 75] width 88 height 41
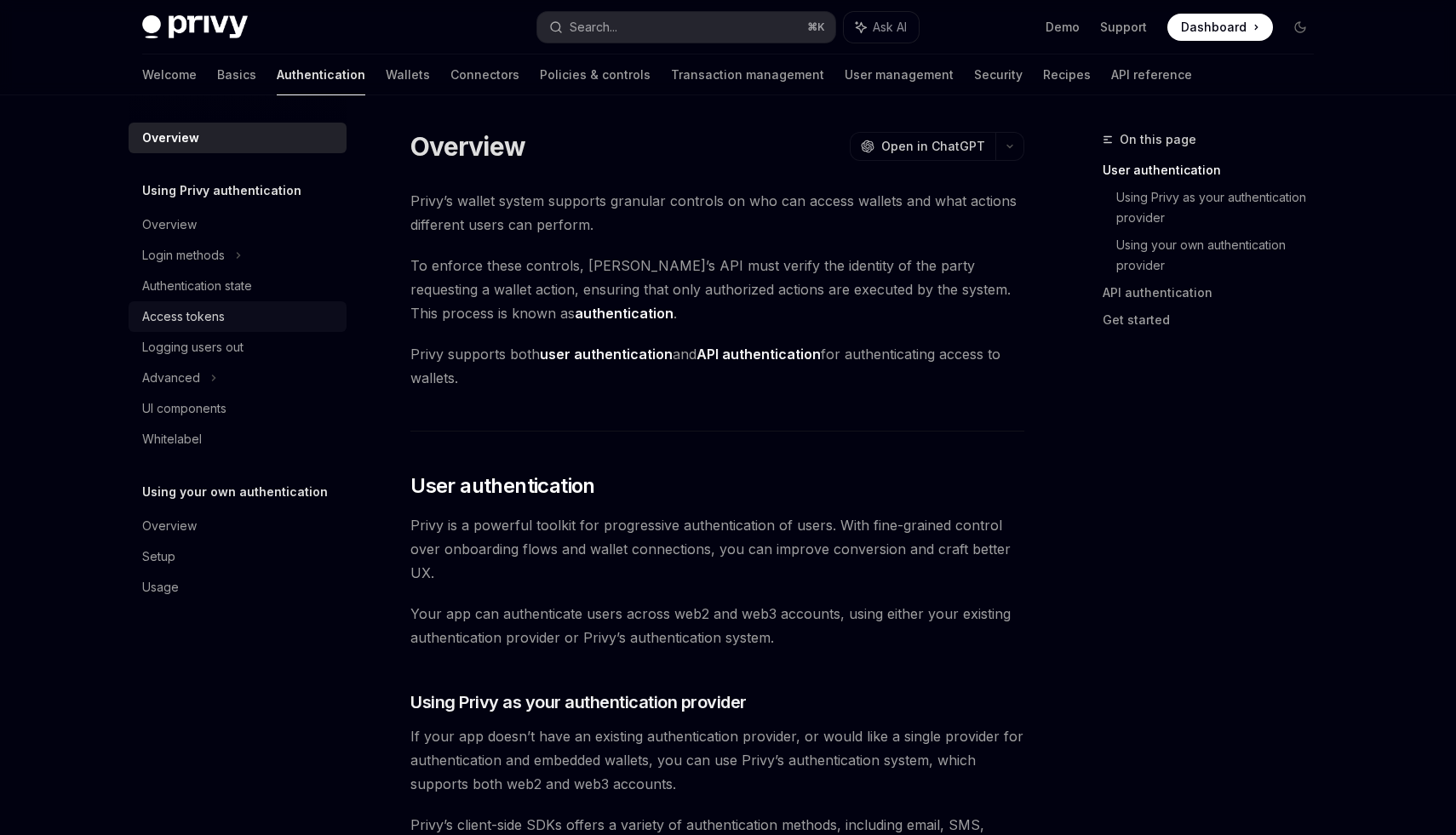
click at [193, 316] on div "Access tokens" at bounding box center [183, 317] width 83 height 21
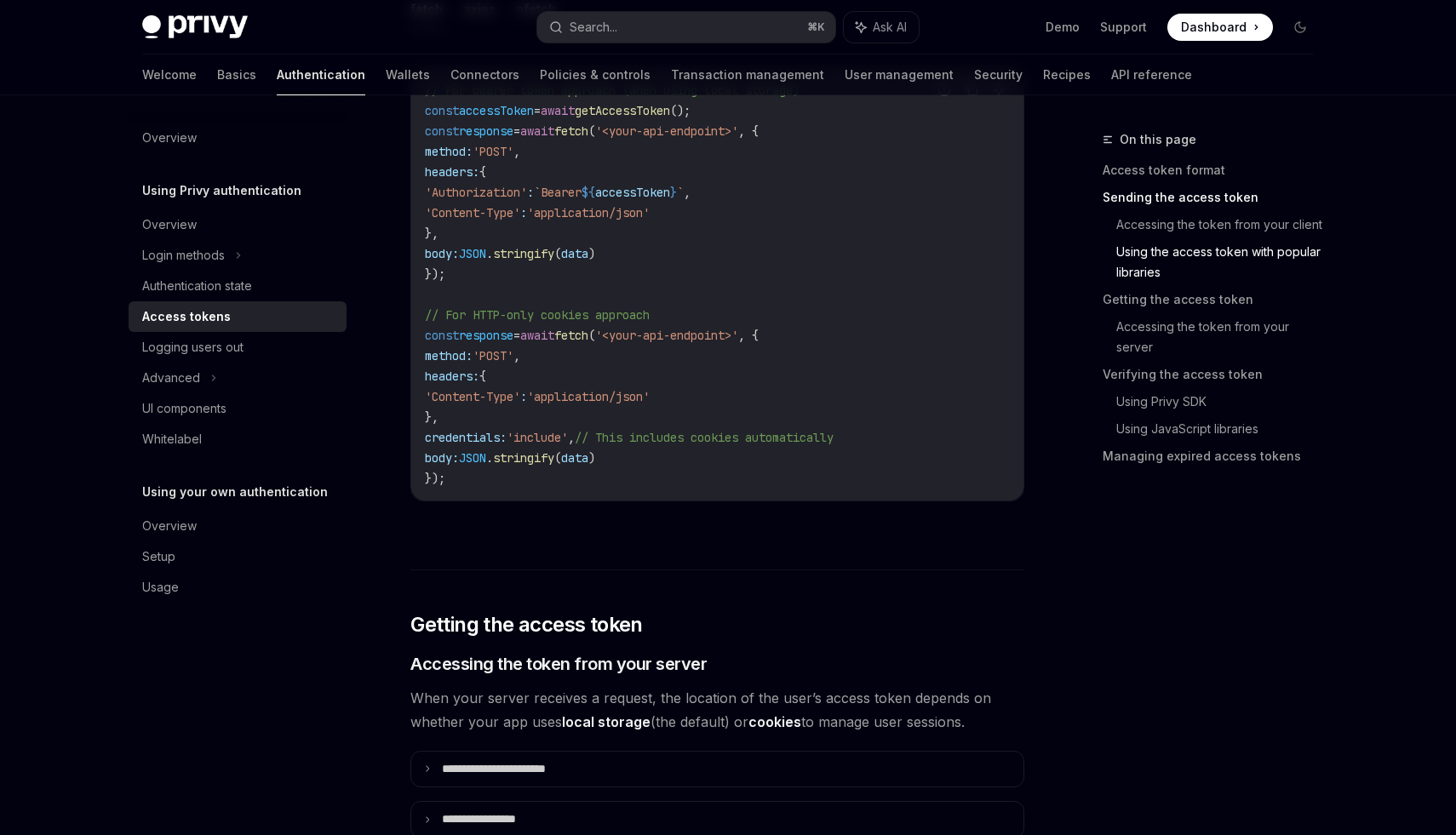
scroll to position [1715, 0]
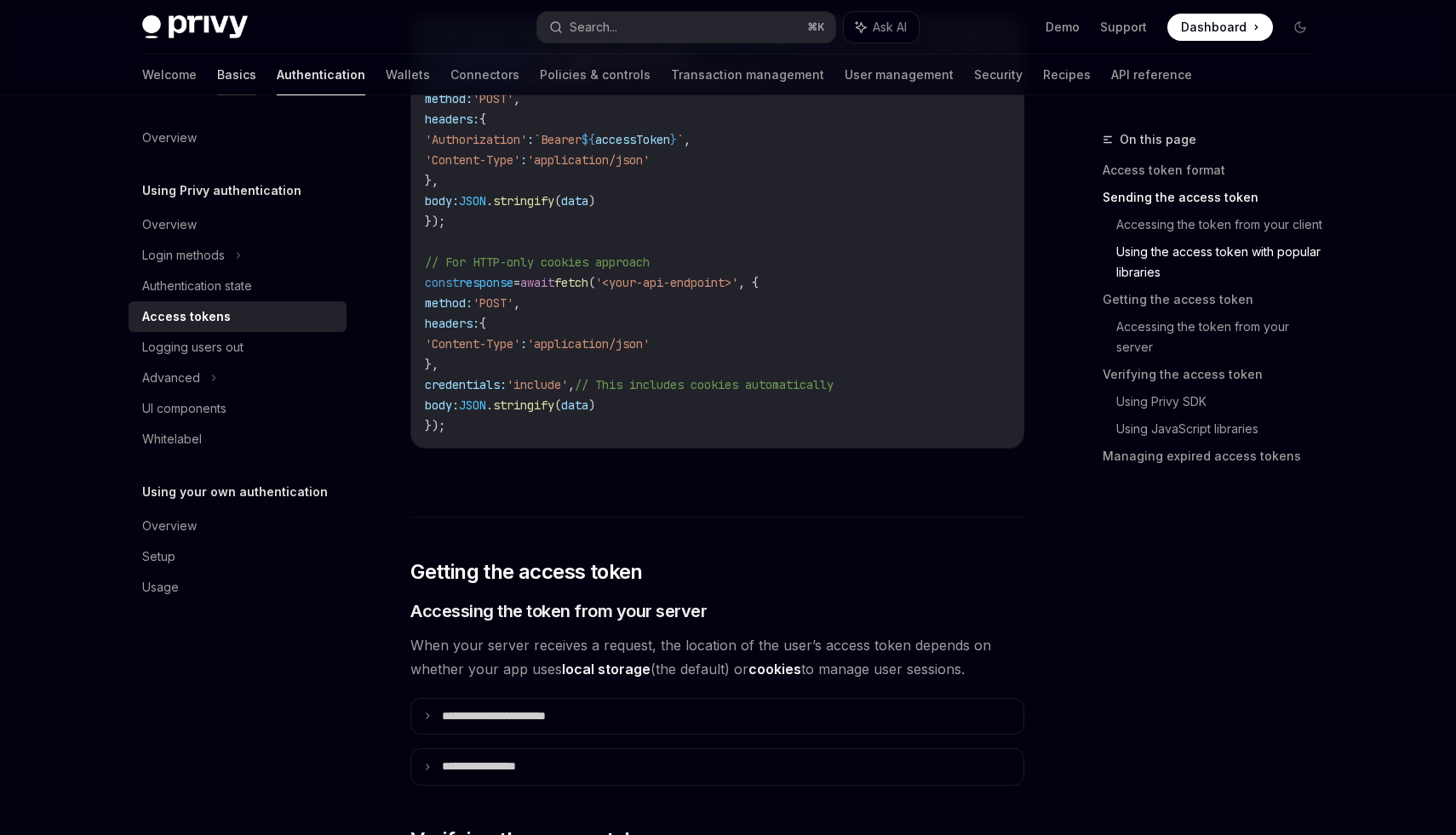
click at [217, 70] on link "Basics" at bounding box center [237, 75] width 40 height 41
type textarea "*"
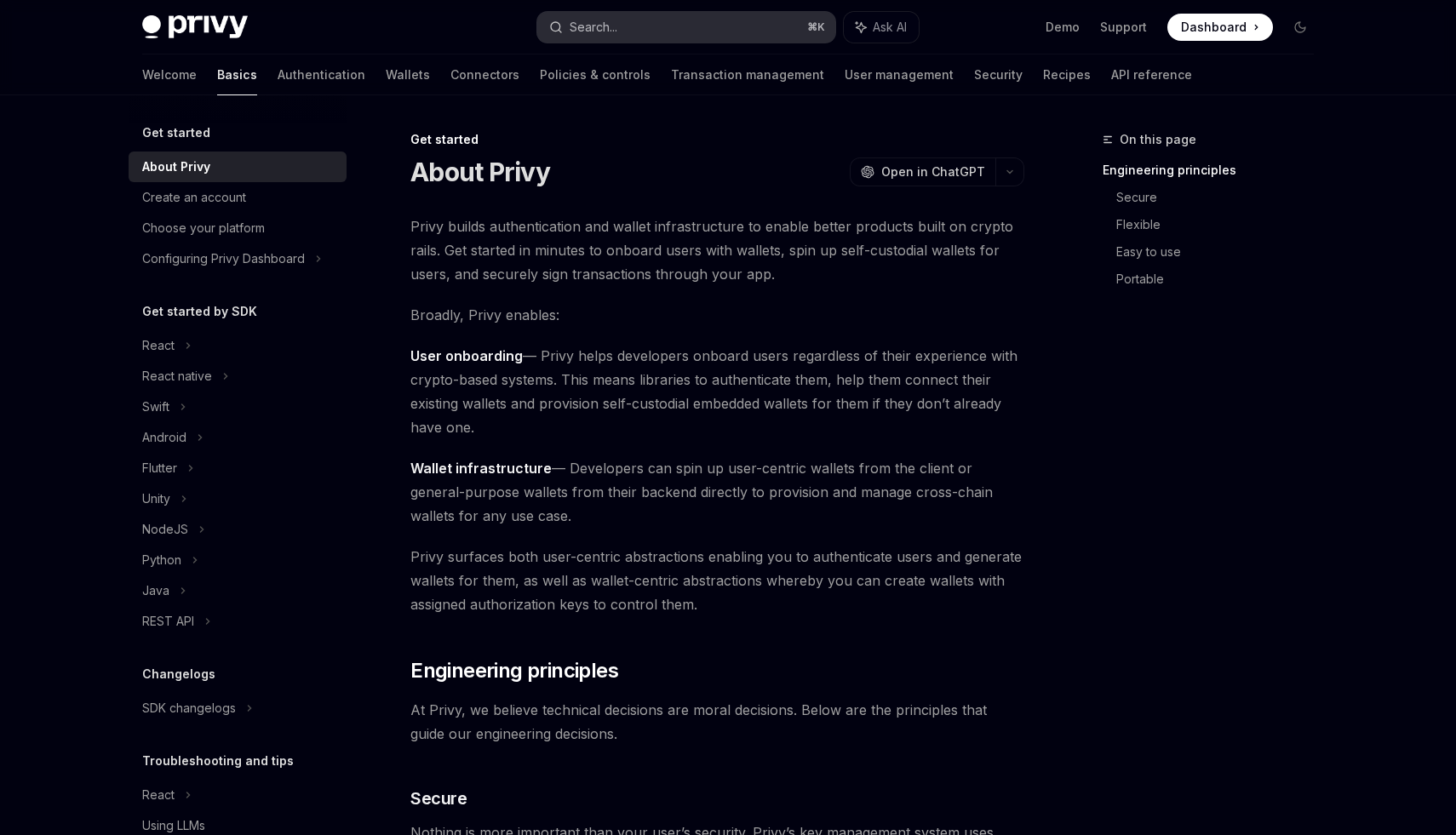
click at [584, 30] on div "Search..." at bounding box center [593, 27] width 47 height 21
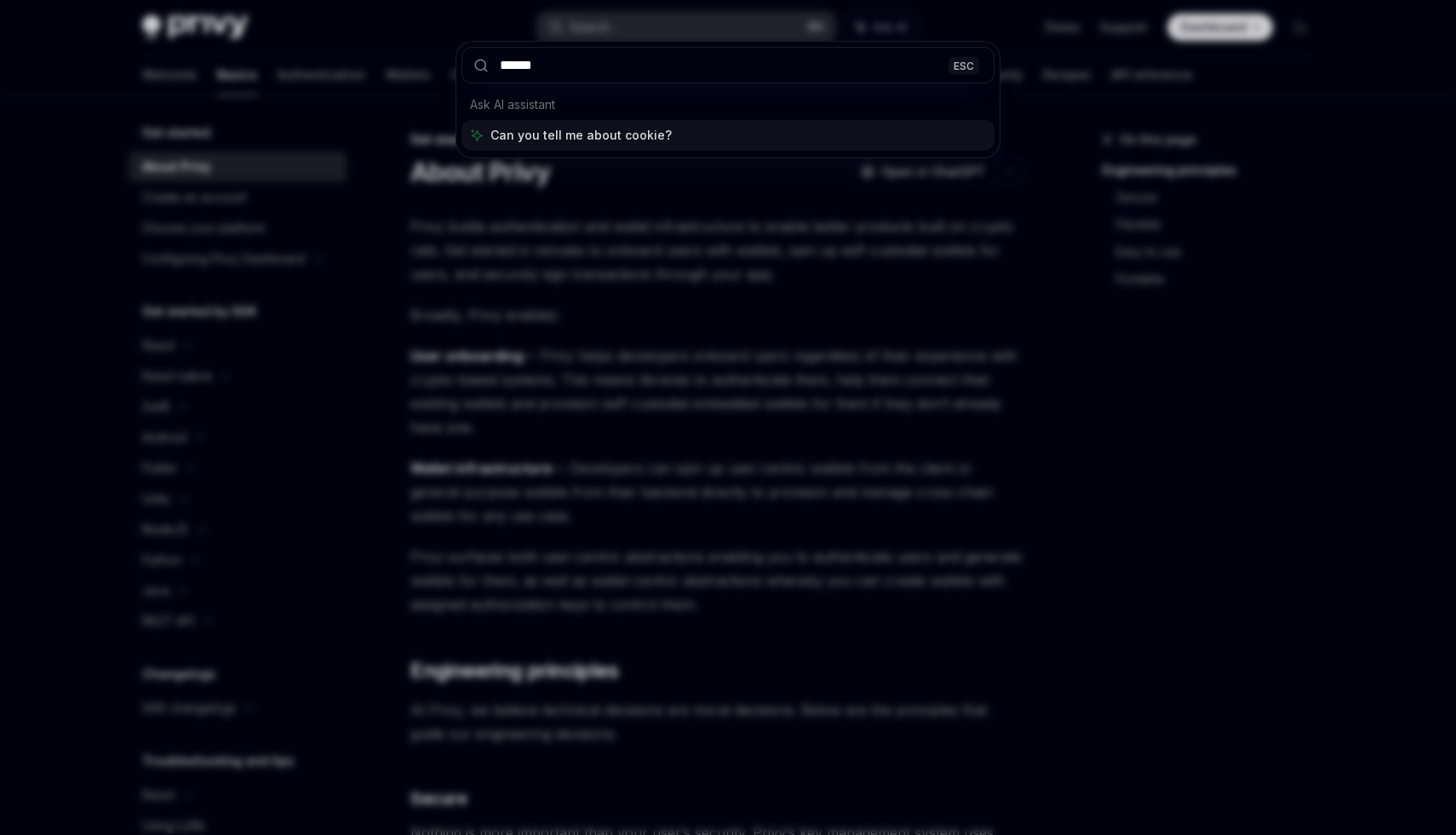
type input "*******"
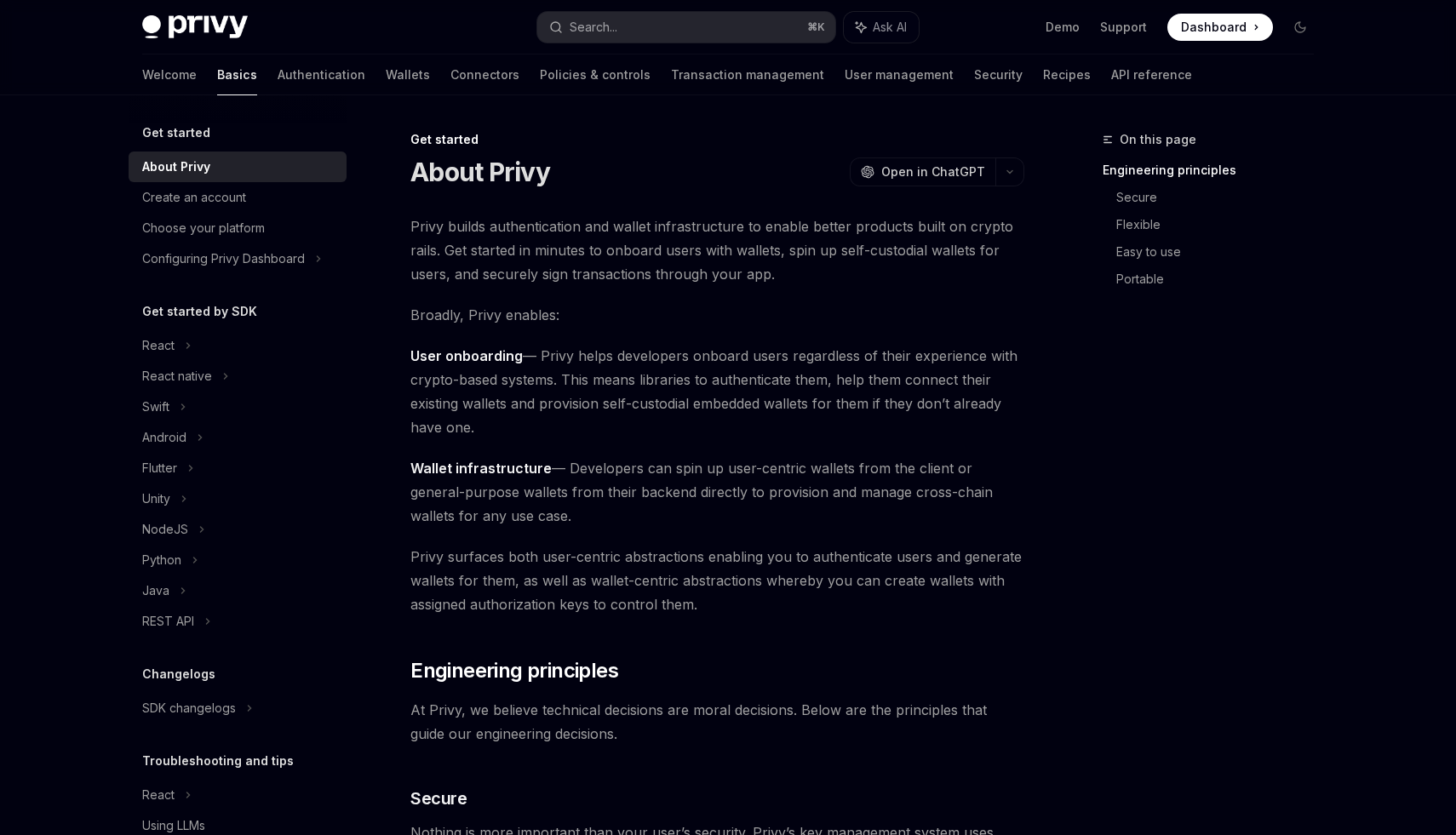
type textarea "*"
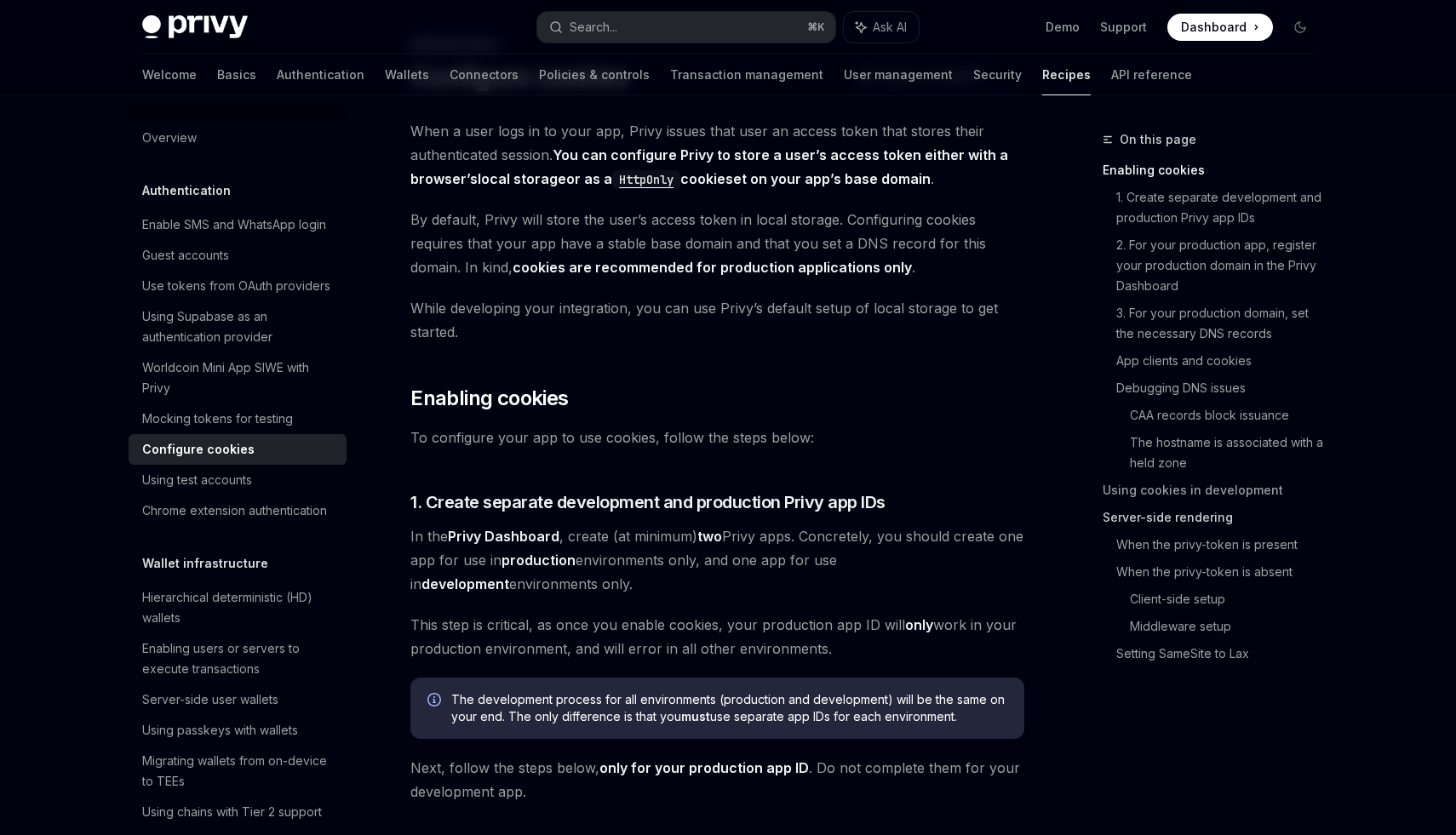
click at [1179, 517] on link "Server-side rendering" at bounding box center [1215, 517] width 225 height 27
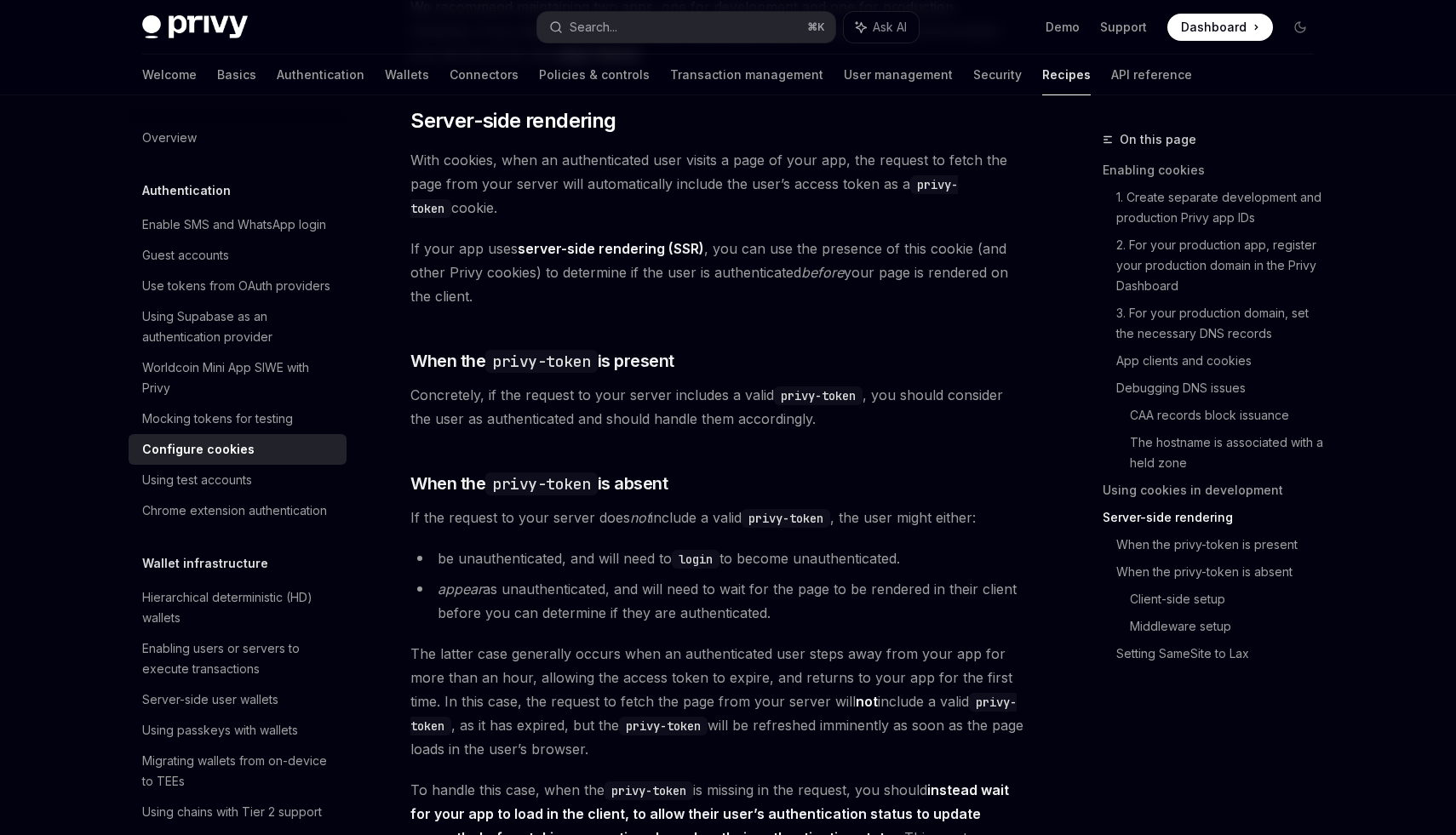
scroll to position [3341, 0]
